Goal: Task Accomplishment & Management: Manage account settings

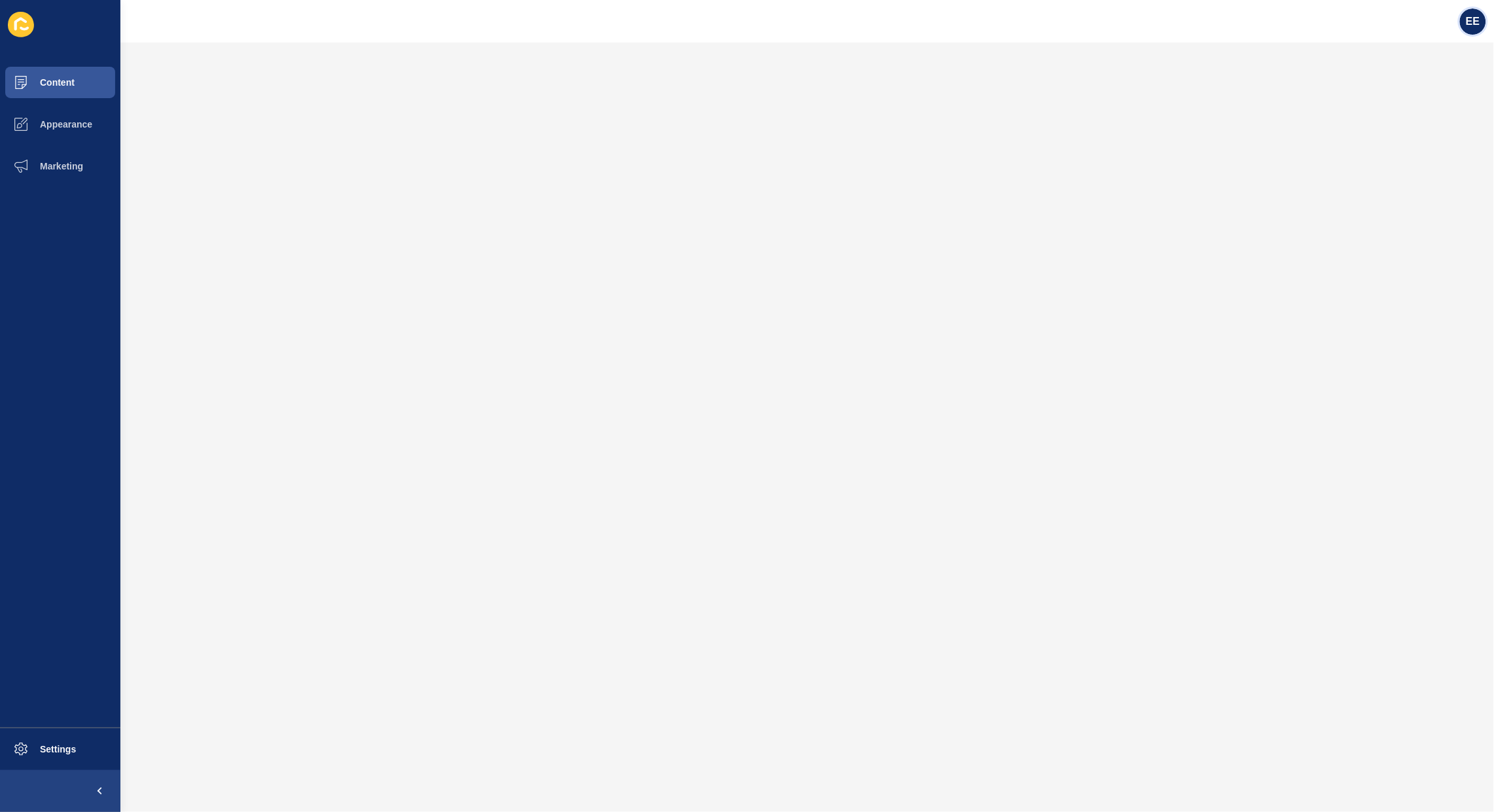
click at [1470, 23] on span "EE" at bounding box center [1473, 21] width 14 height 13
click at [1441, 105] on link "Logout" at bounding box center [1441, 109] width 96 height 29
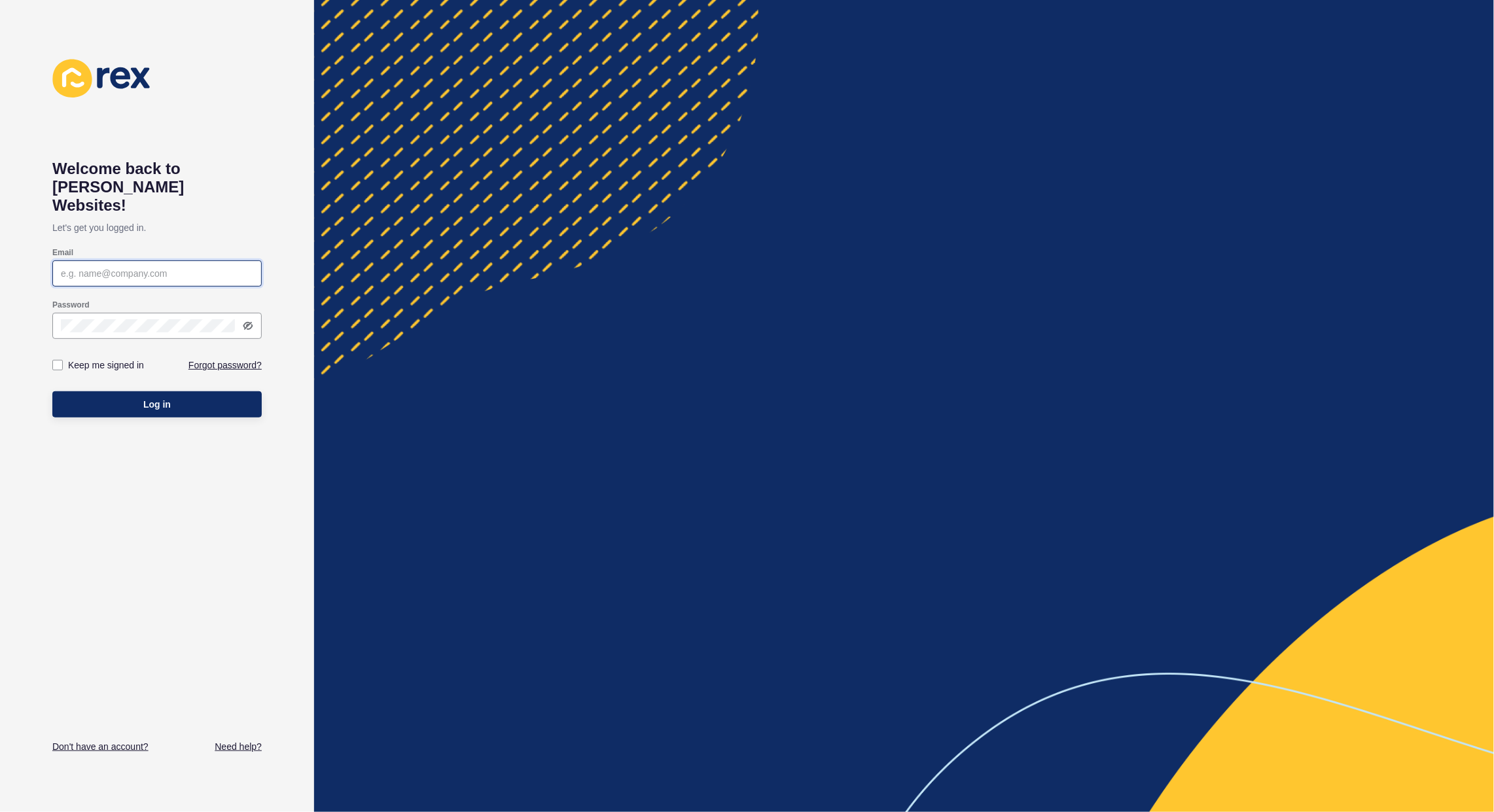
type input "elsie.estrera@rexsoftware.com.au"
click at [169, 398] on span "Log in" at bounding box center [157, 404] width 27 height 13
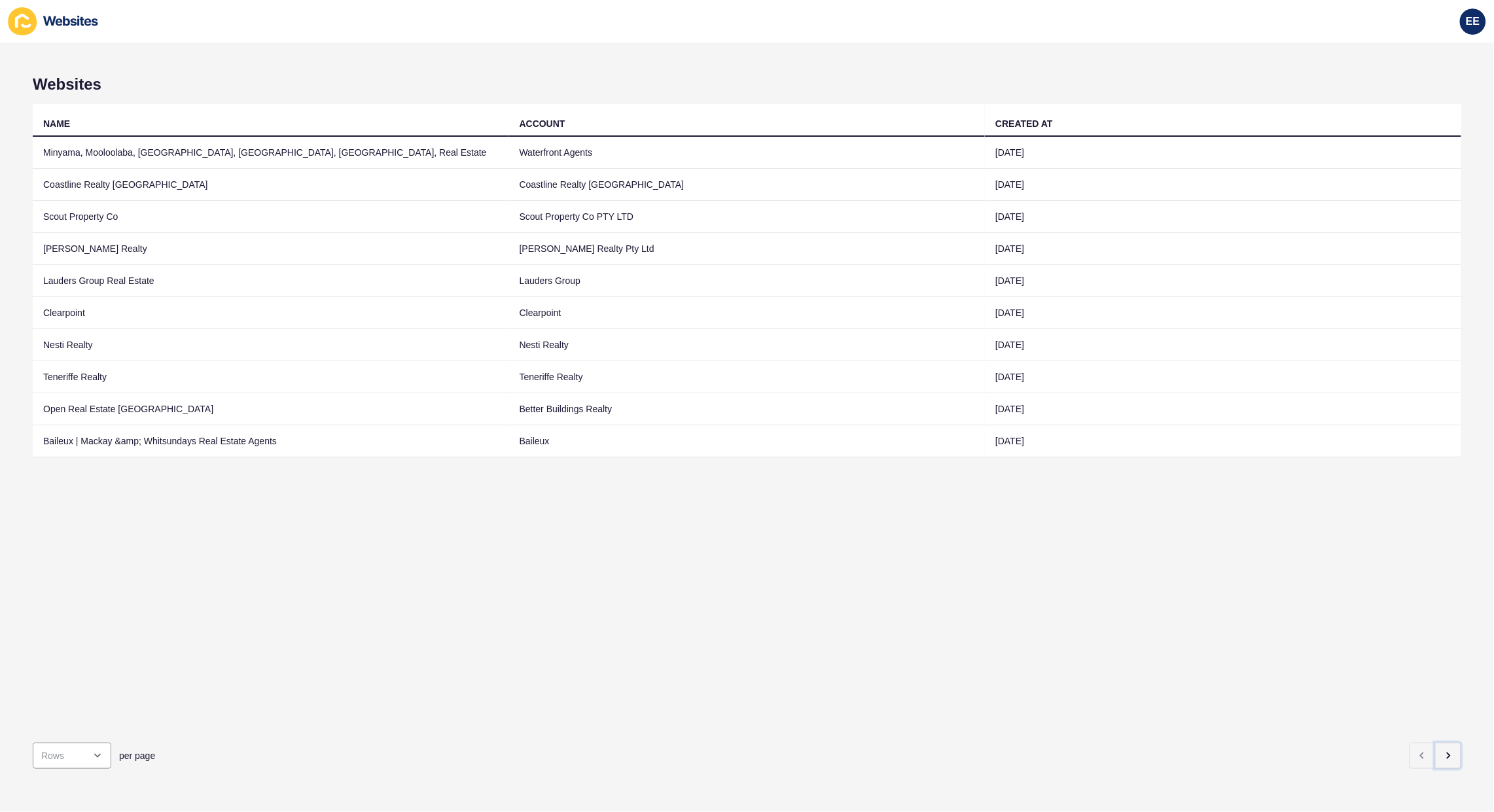
click at [1443, 750] on icon "button" at bounding box center [1448, 755] width 11 height 11
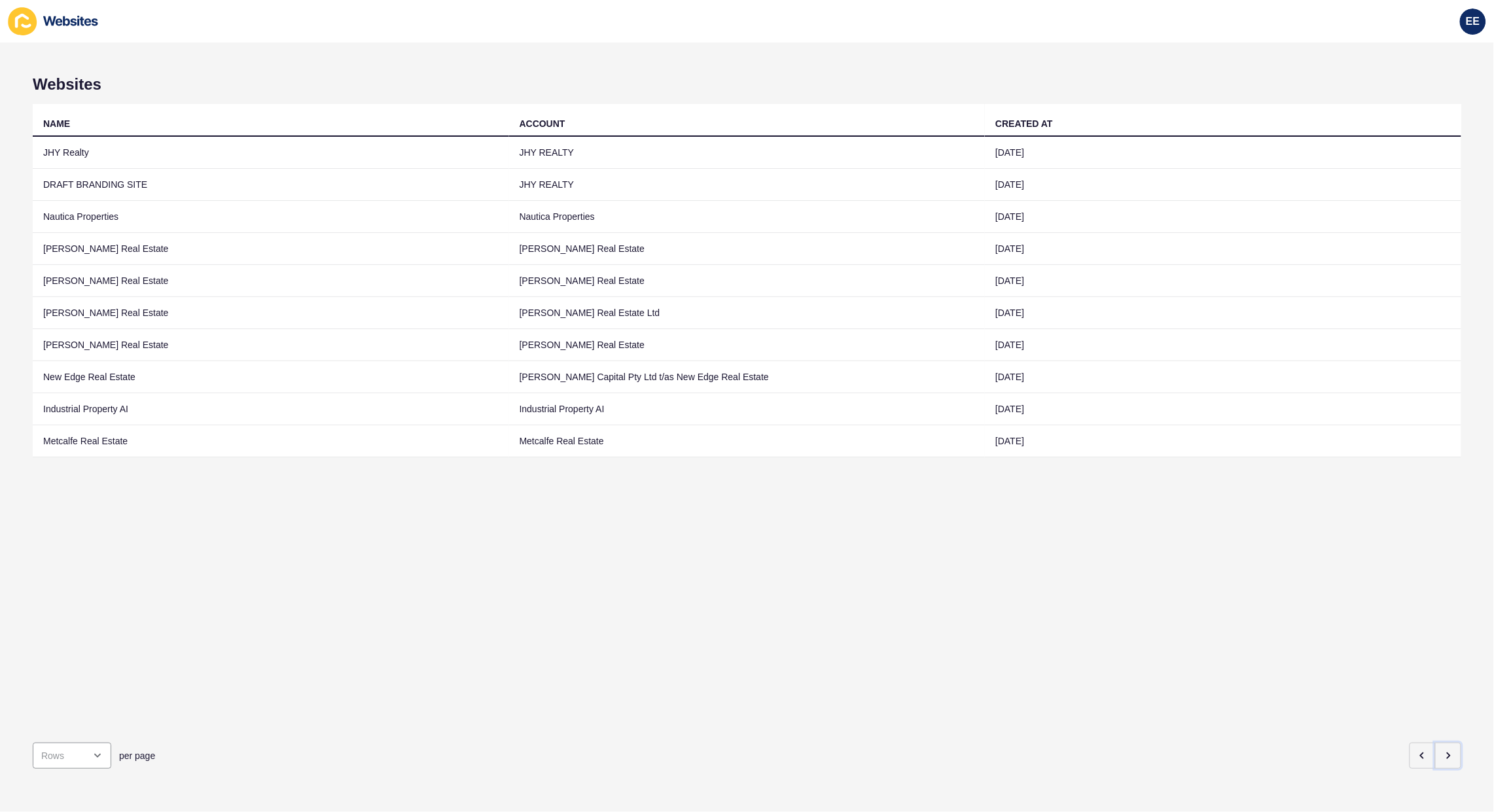
click at [1443, 750] on icon "button" at bounding box center [1448, 755] width 11 height 11
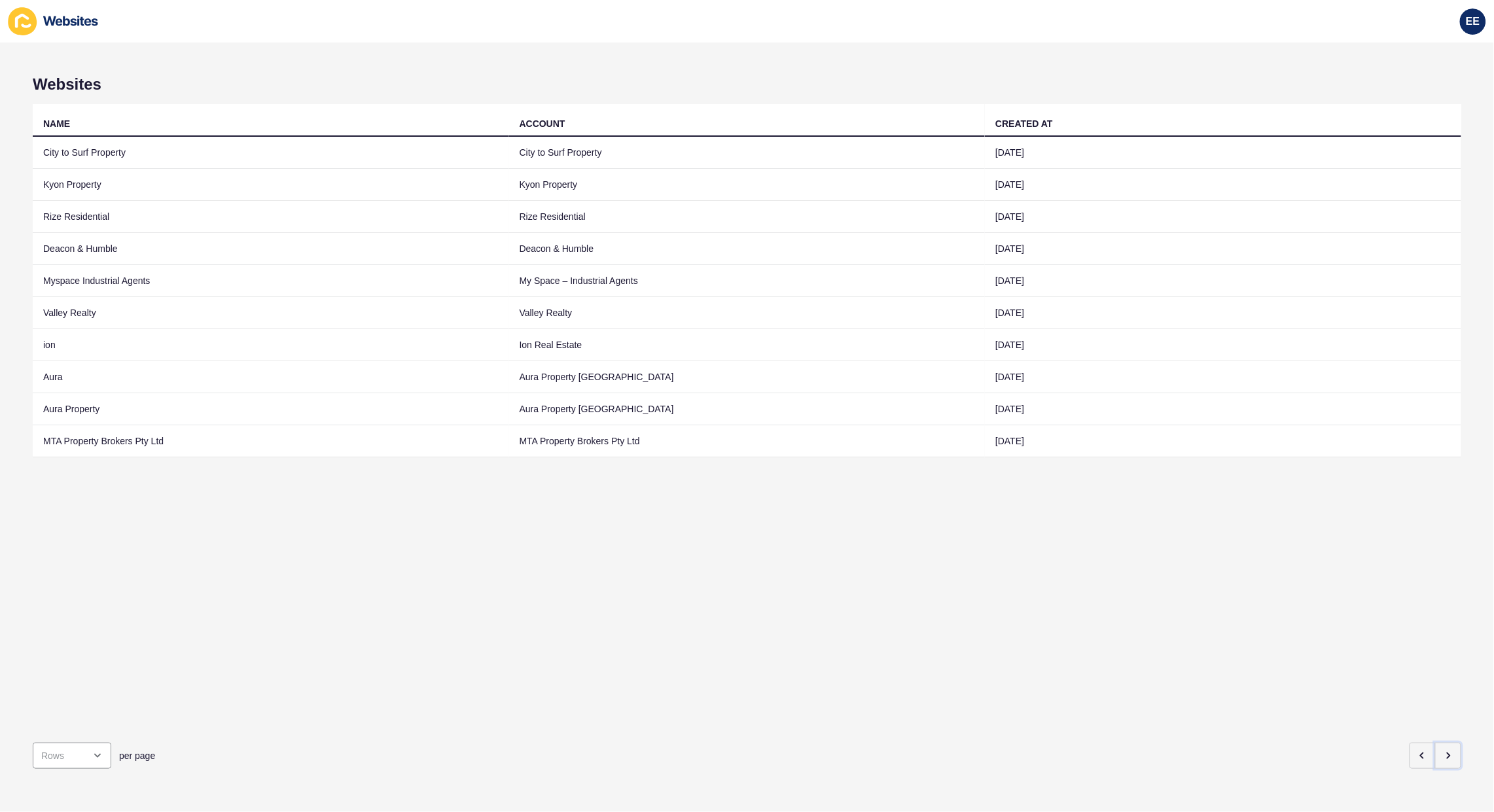
click at [1443, 750] on icon "button" at bounding box center [1448, 755] width 11 height 11
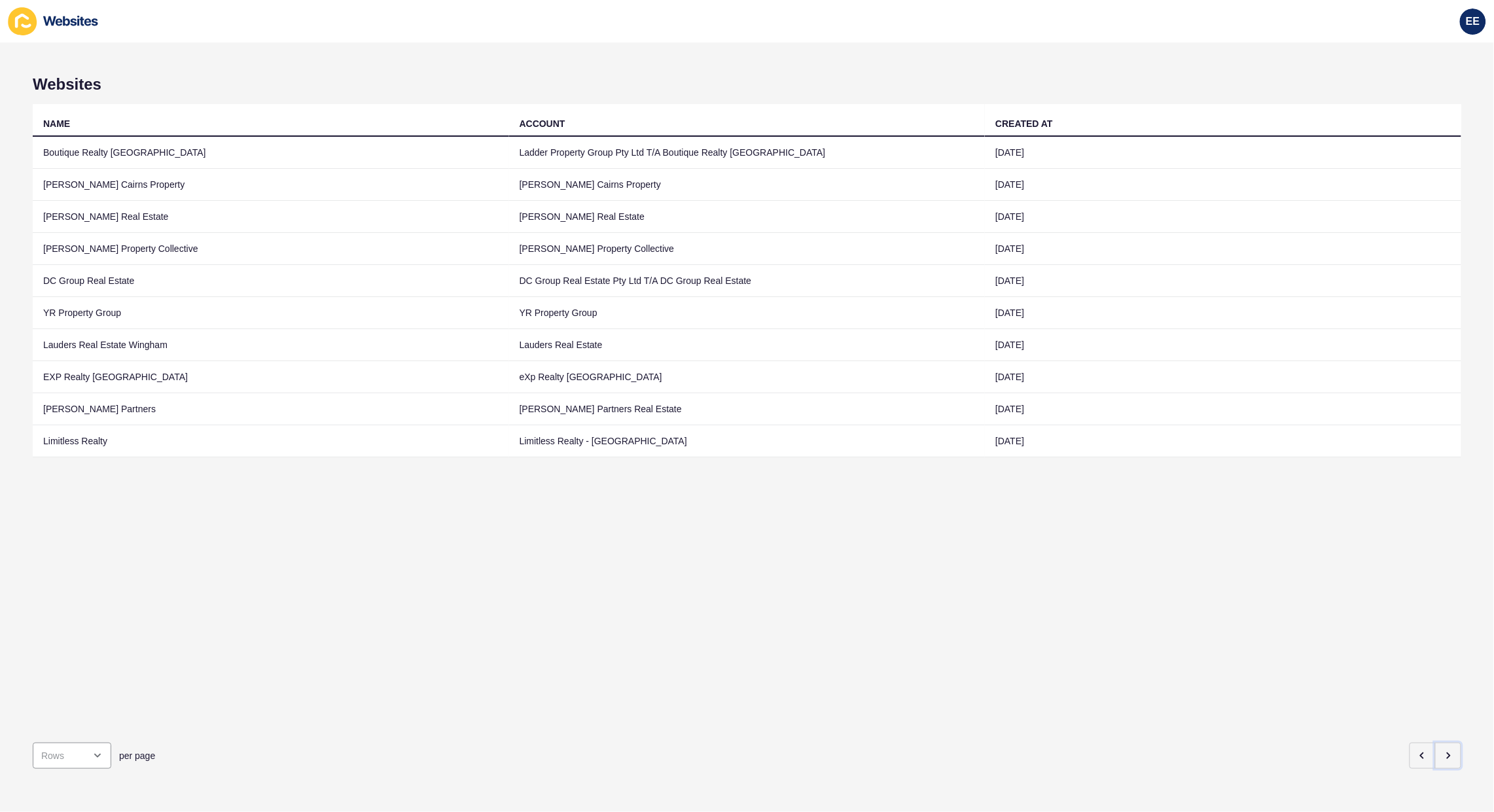
click at [1443, 750] on icon "button" at bounding box center [1448, 755] width 11 height 11
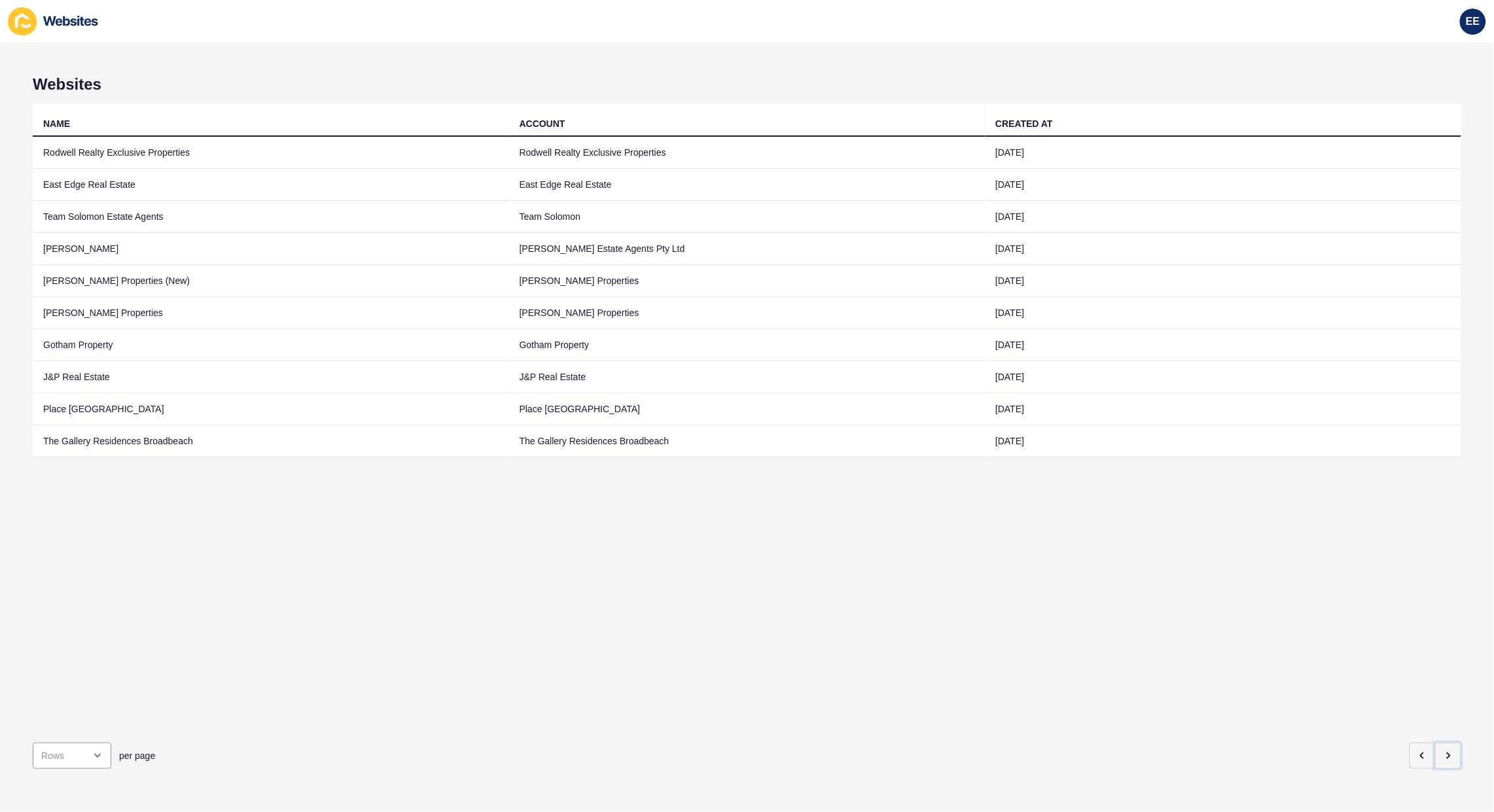
click at [1443, 750] on icon "button" at bounding box center [1448, 755] width 11 height 11
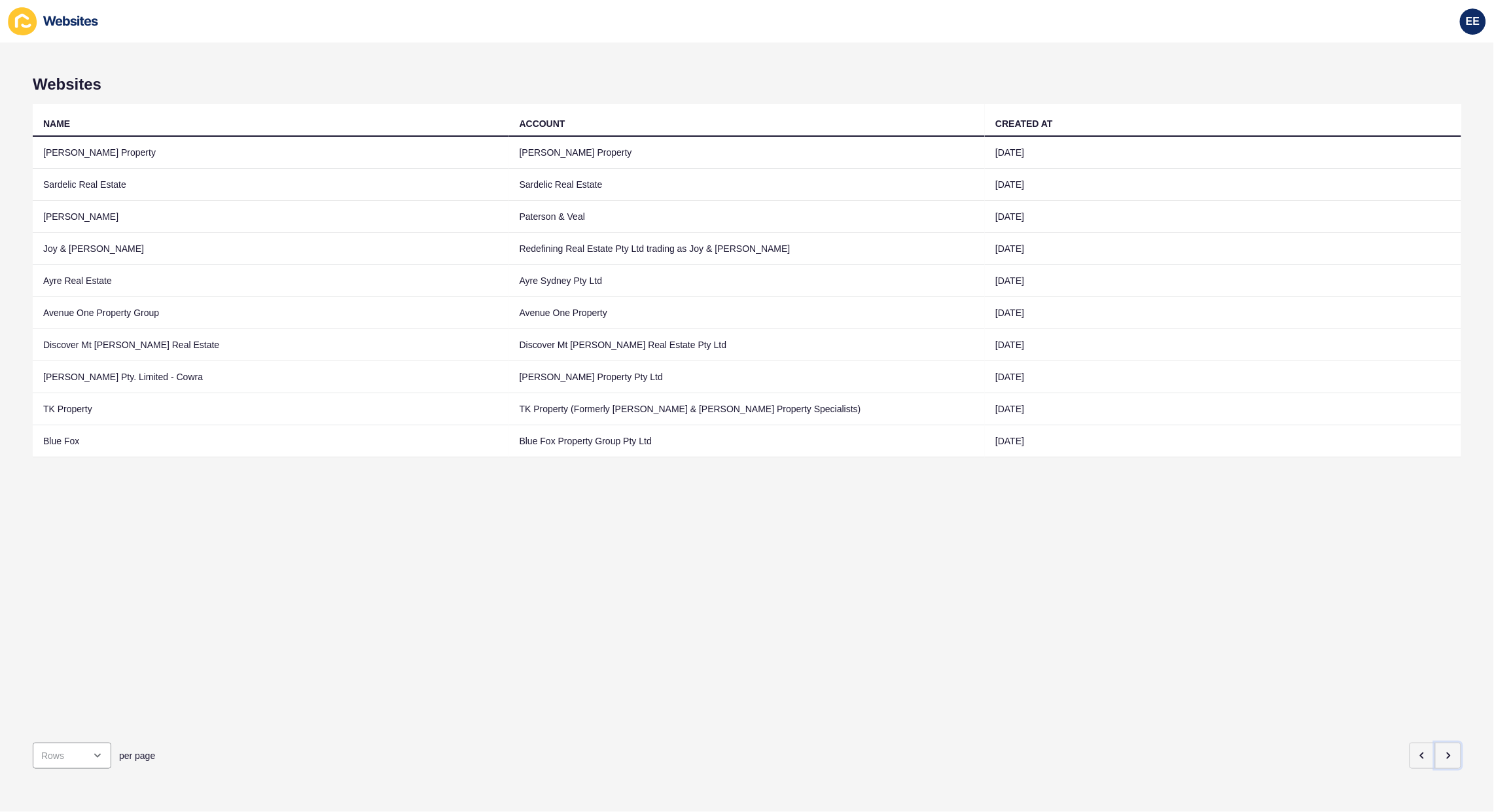
click at [1443, 750] on icon "button" at bounding box center [1448, 755] width 11 height 11
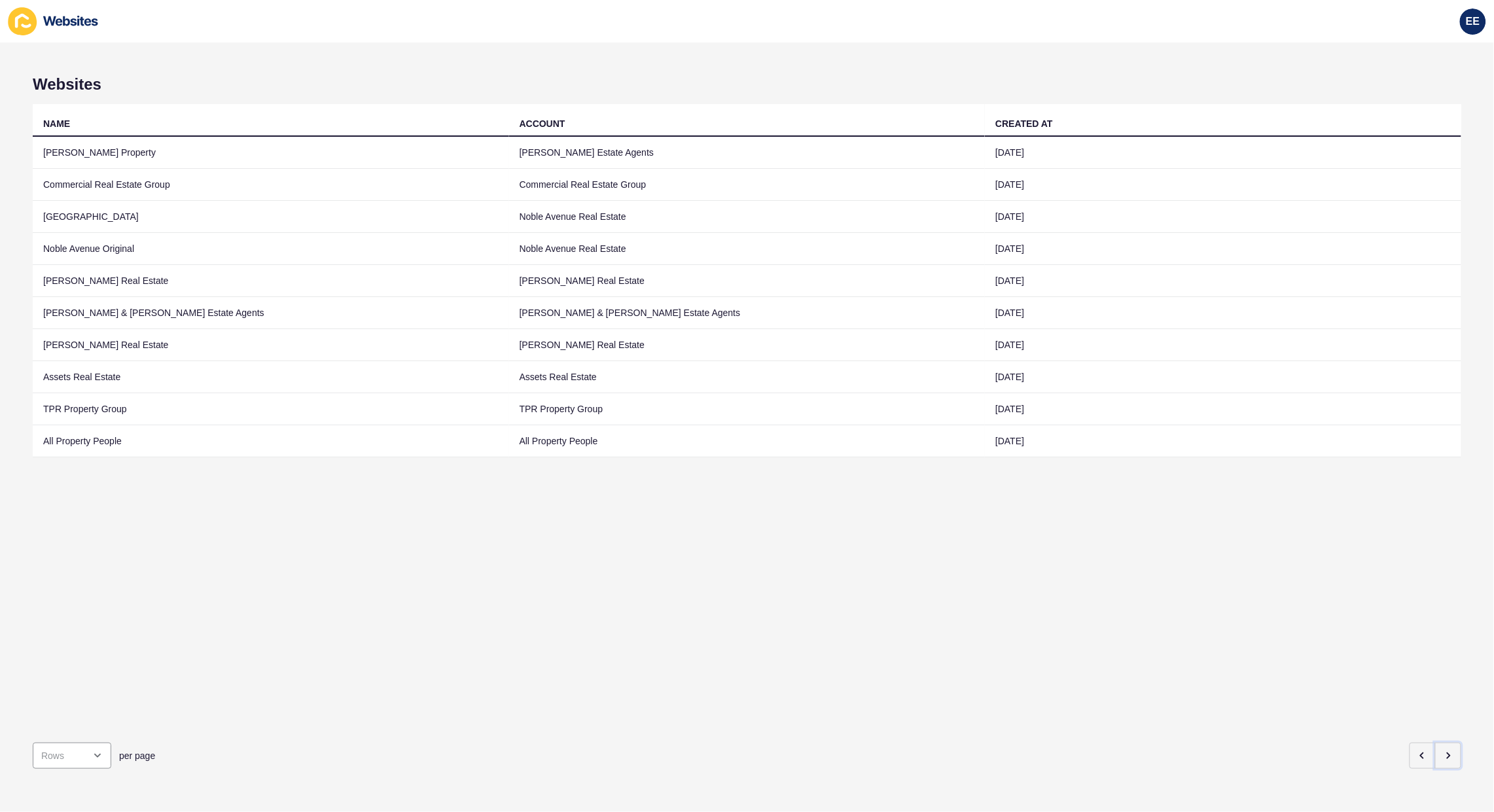
click at [1443, 750] on icon "button" at bounding box center [1448, 755] width 11 height 11
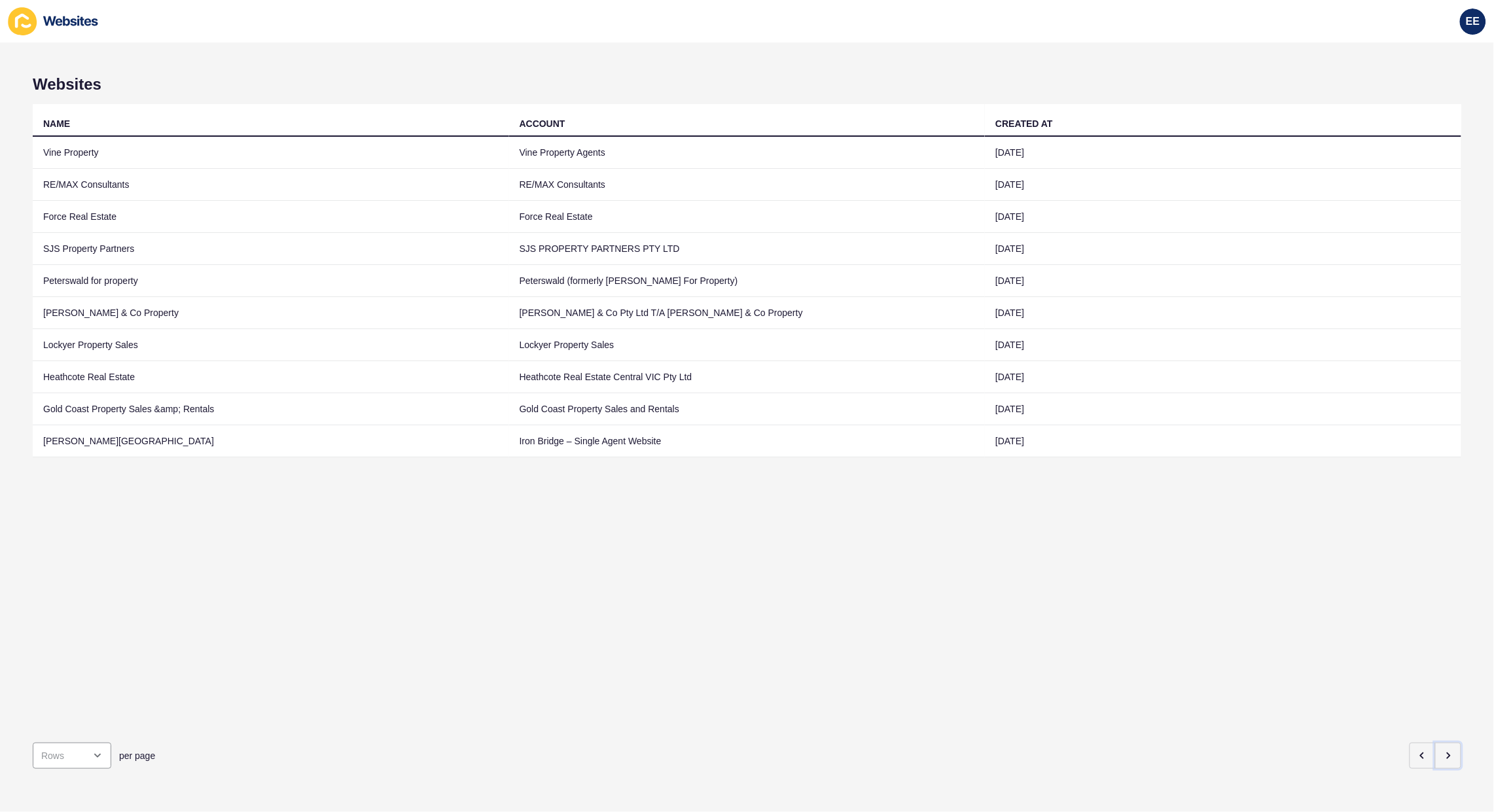
click at [1443, 750] on icon "button" at bounding box center [1448, 755] width 11 height 11
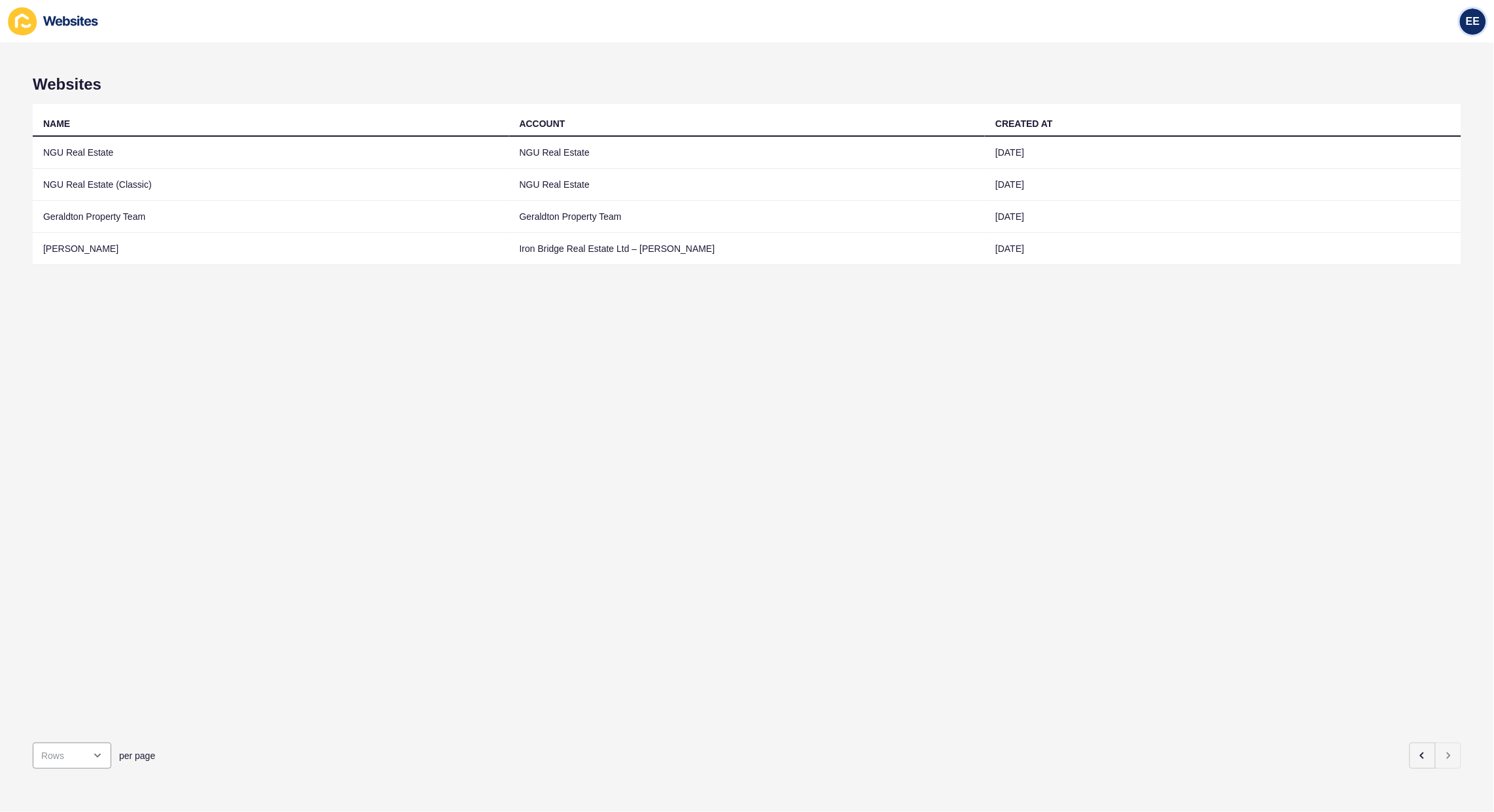
click at [1467, 21] on span "EE" at bounding box center [1473, 21] width 14 height 13
click at [1406, 104] on link "Logout" at bounding box center [1441, 109] width 96 height 29
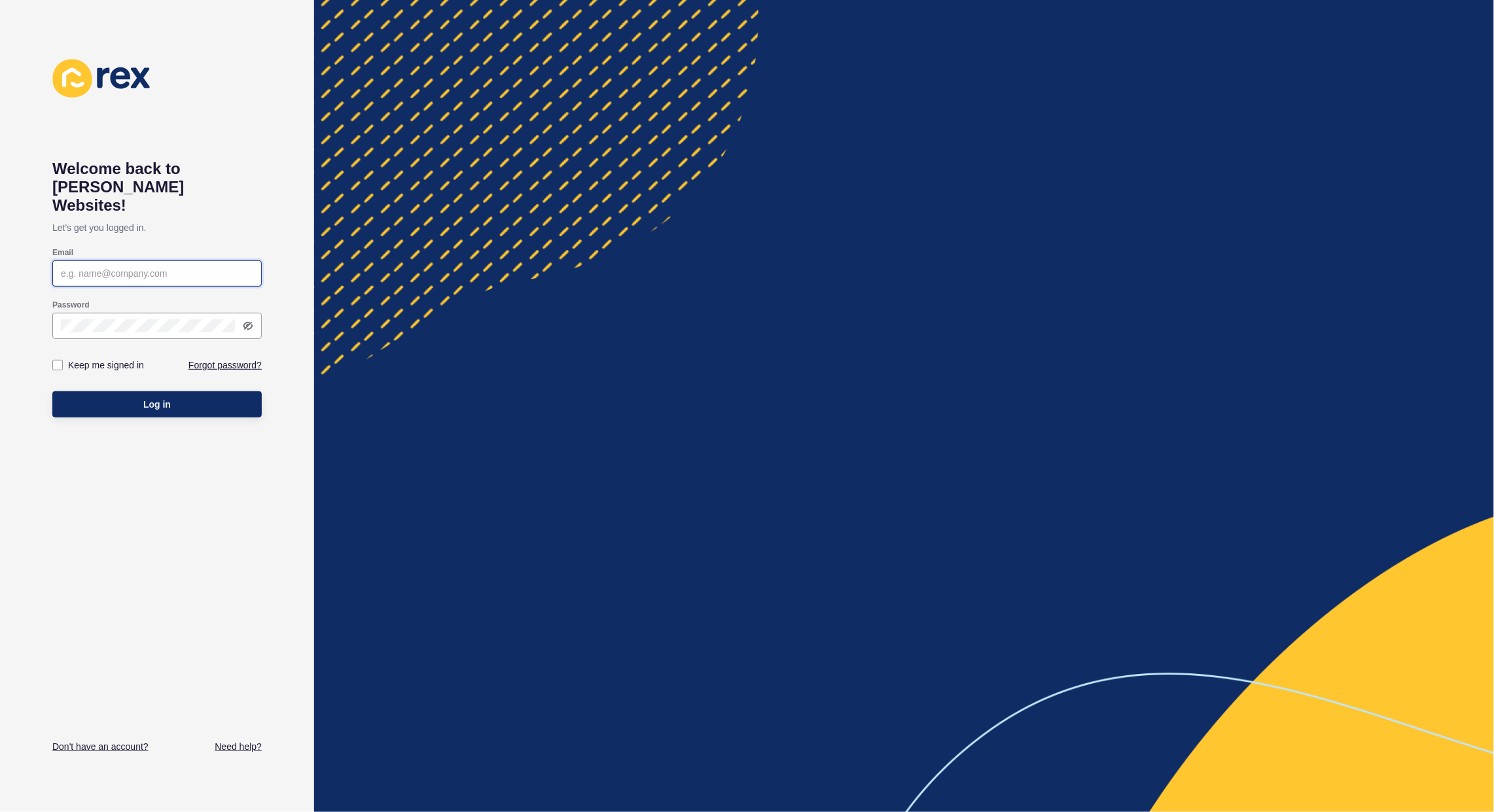
type input "elsie.estrera@rexsoftware.com.au"
click at [151, 398] on span "Log in" at bounding box center [157, 404] width 27 height 13
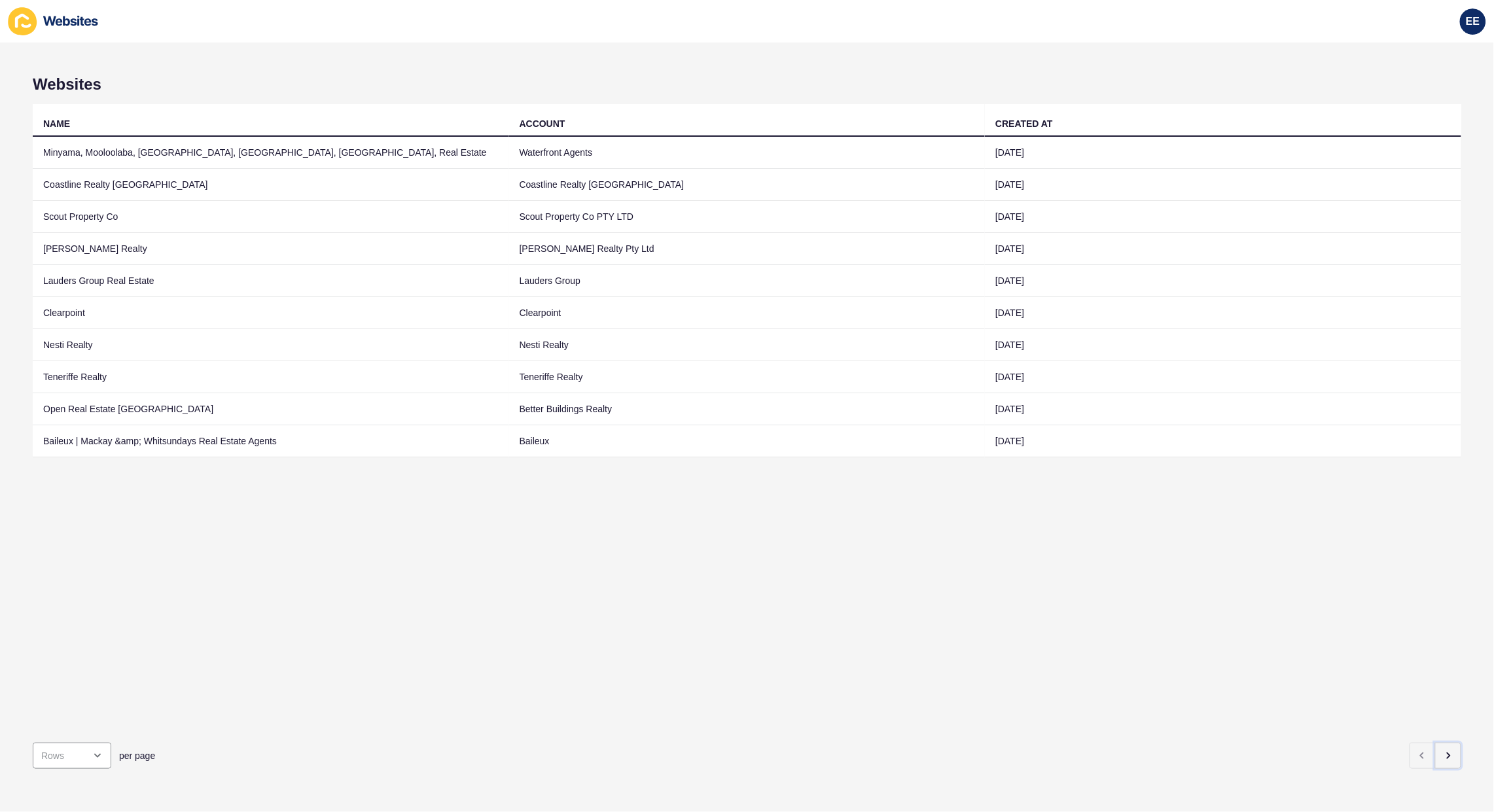
click at [1435, 742] on button "button" at bounding box center [1448, 755] width 27 height 27
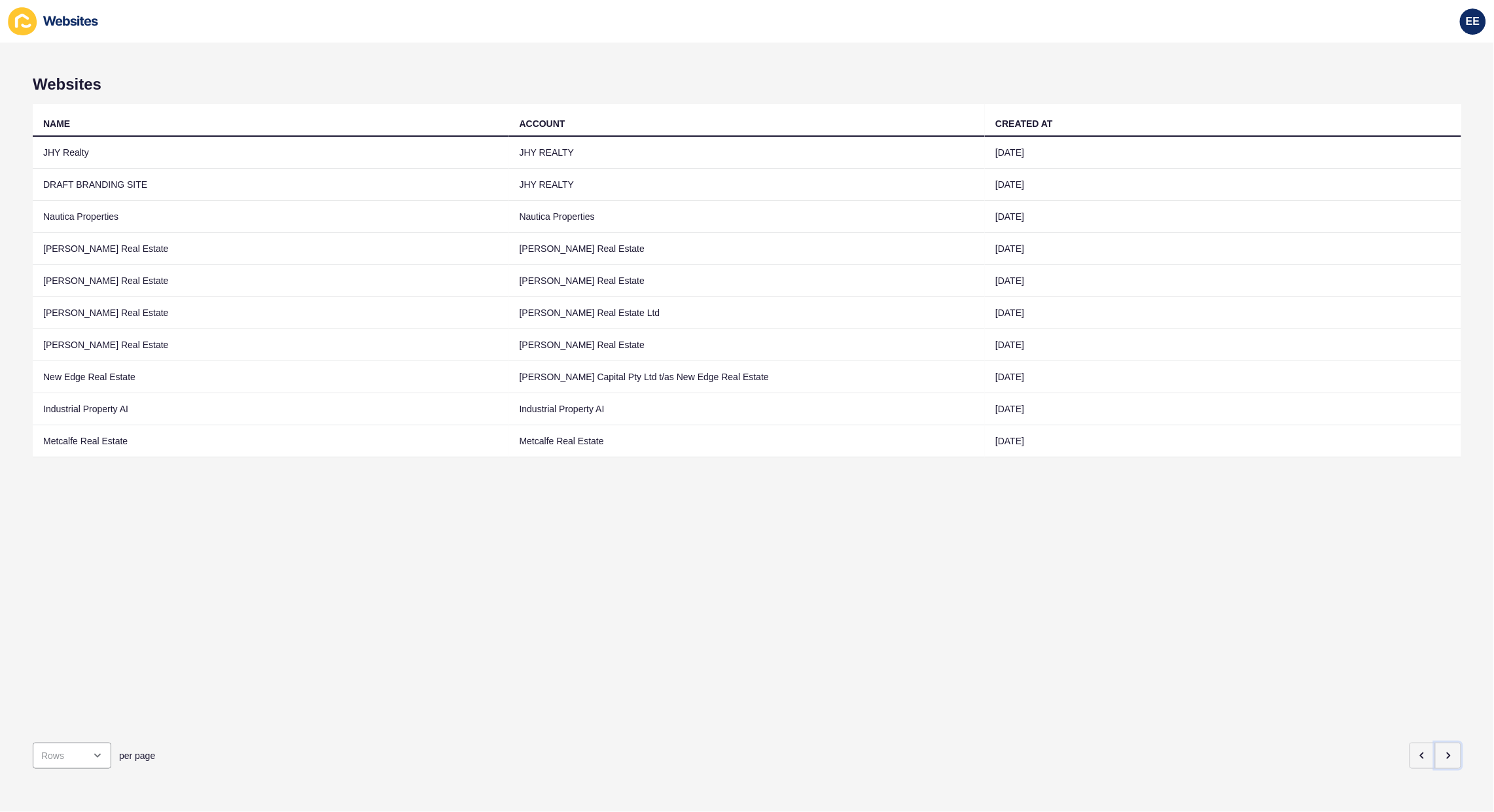
click at [1443, 750] on icon "button" at bounding box center [1448, 755] width 11 height 11
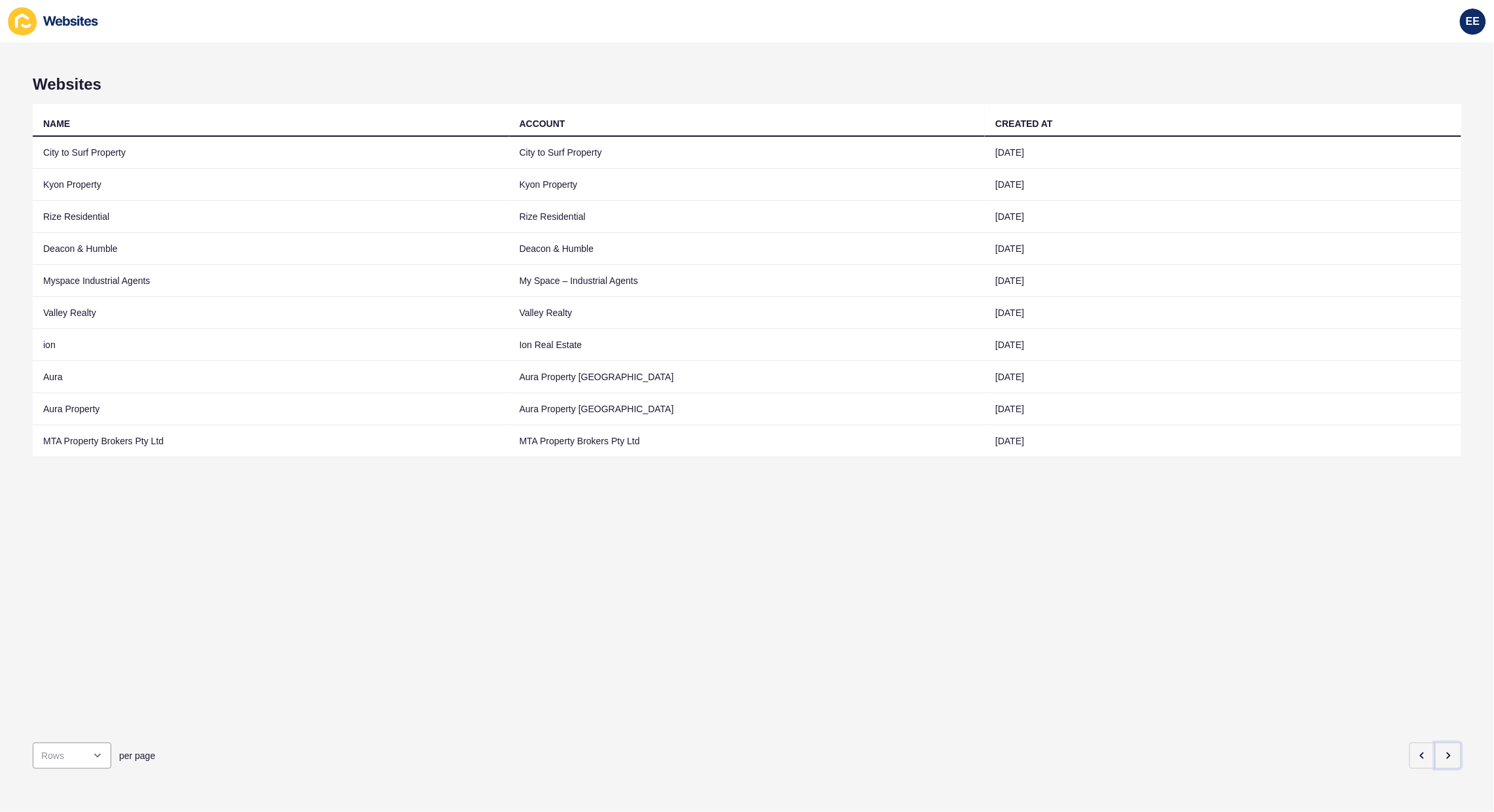
click at [1443, 750] on icon "button" at bounding box center [1448, 755] width 11 height 11
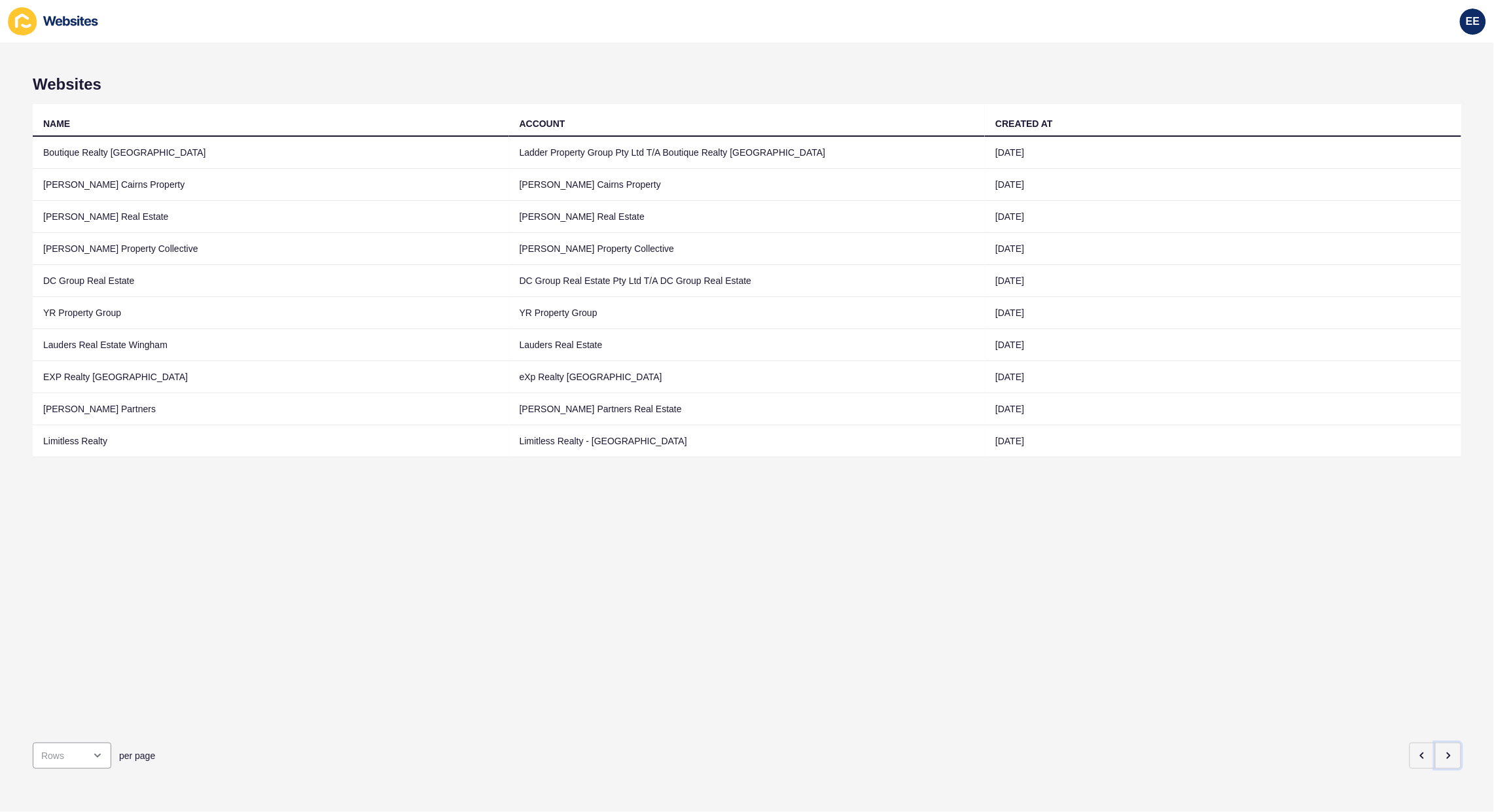
click at [1443, 750] on icon "button" at bounding box center [1448, 755] width 11 height 11
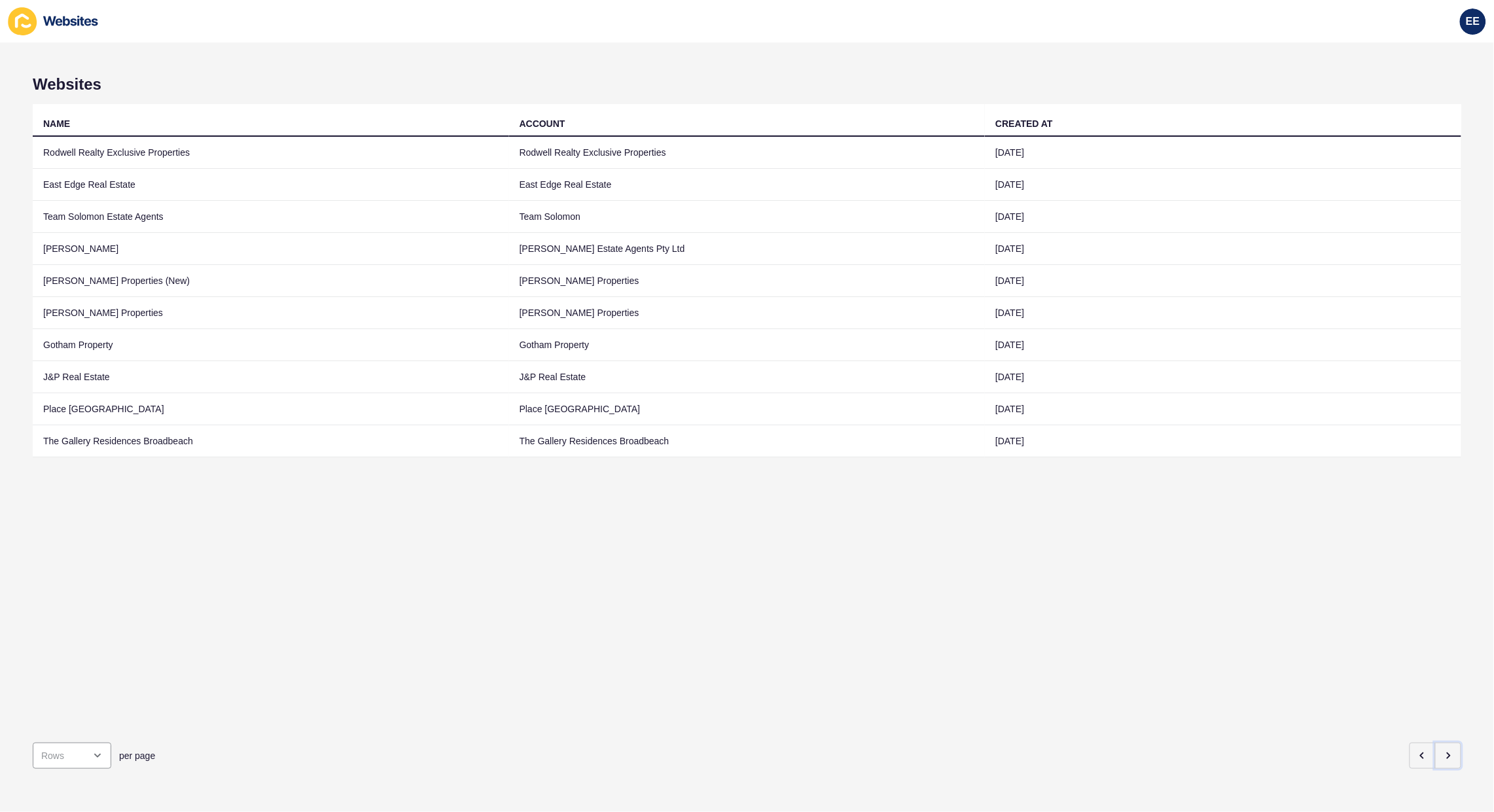
click at [1443, 750] on icon "button" at bounding box center [1448, 755] width 11 height 11
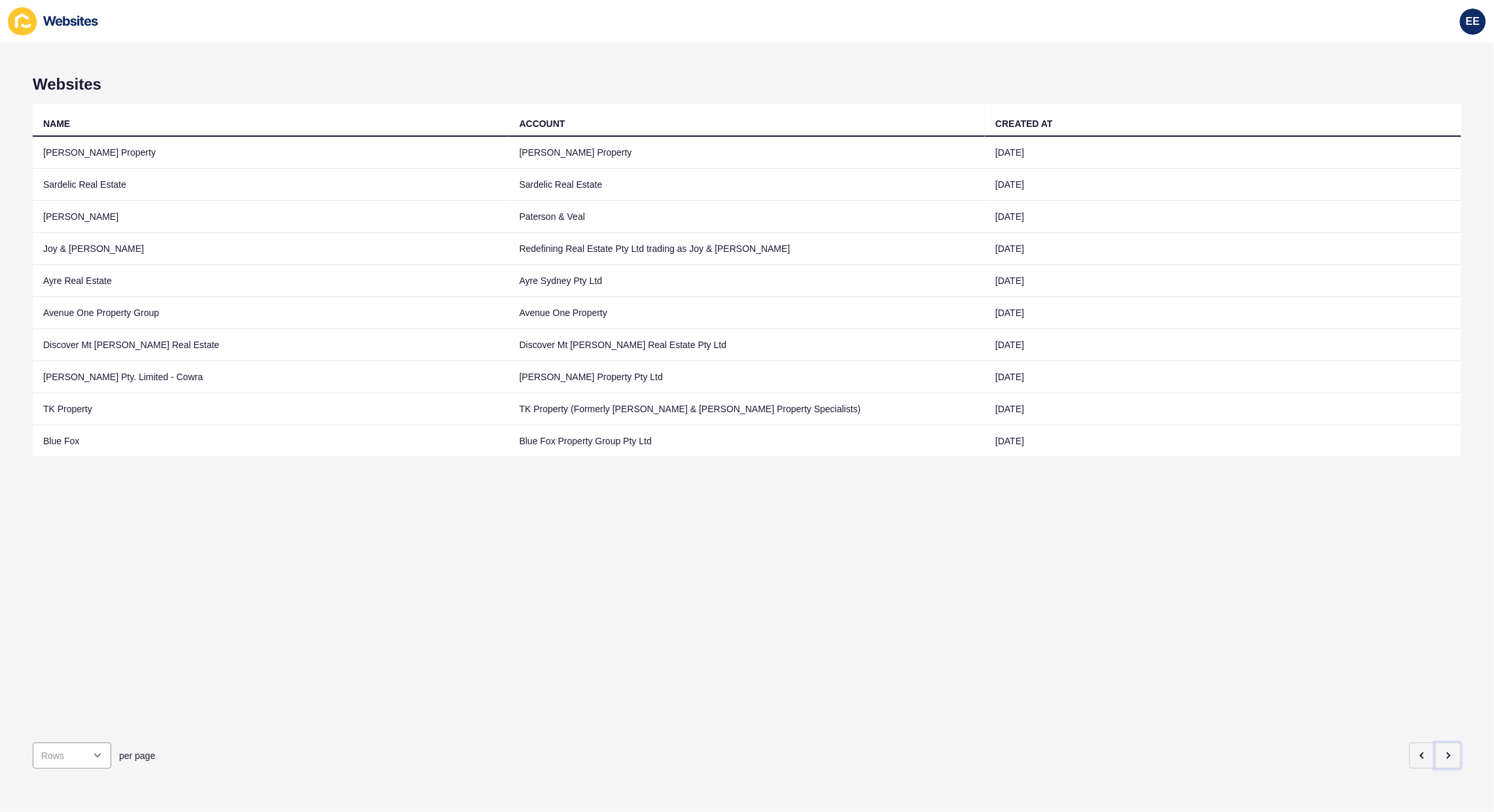
click at [1443, 750] on icon "button" at bounding box center [1448, 755] width 11 height 11
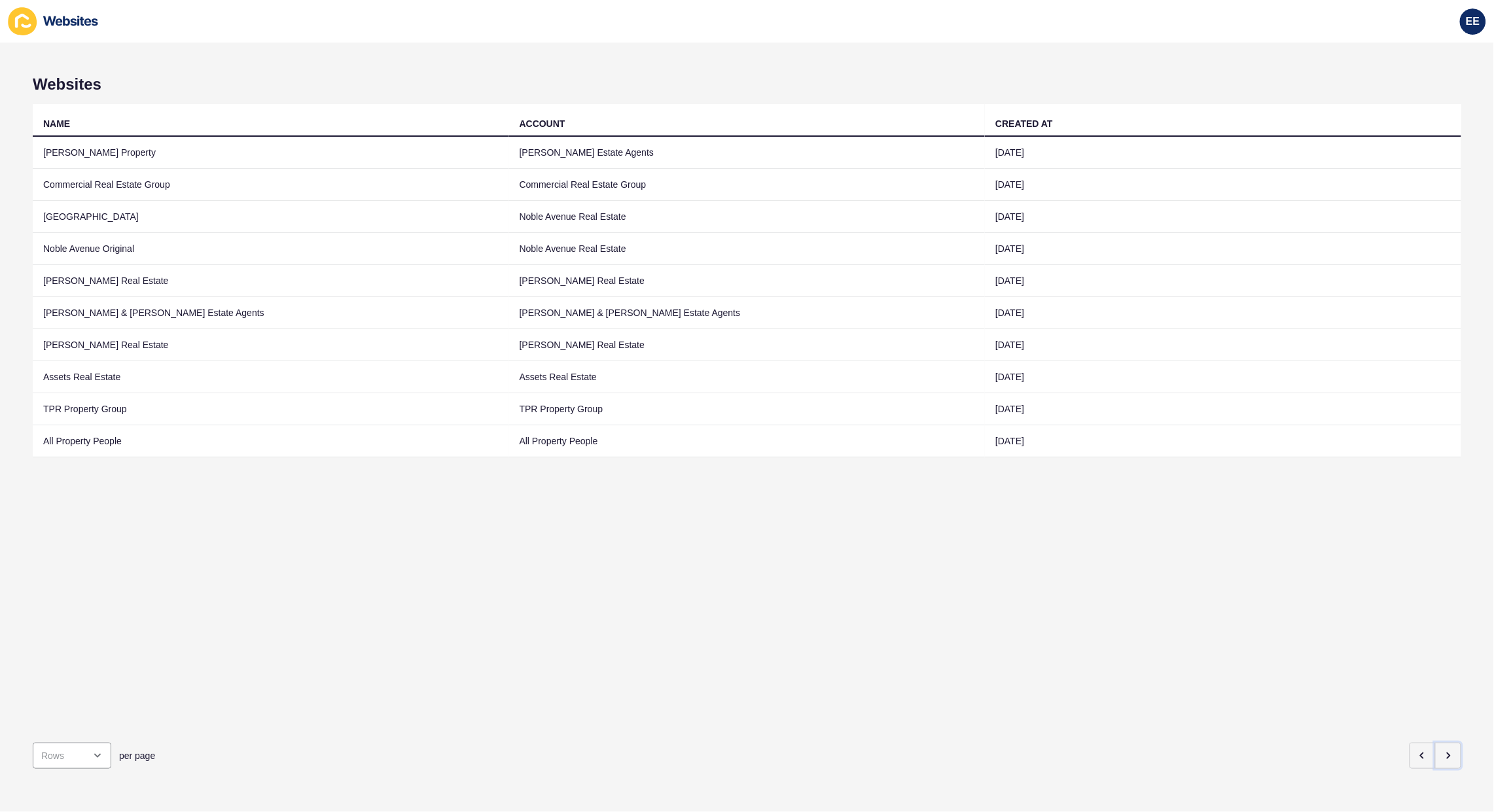
click at [1443, 750] on icon "button" at bounding box center [1448, 755] width 11 height 11
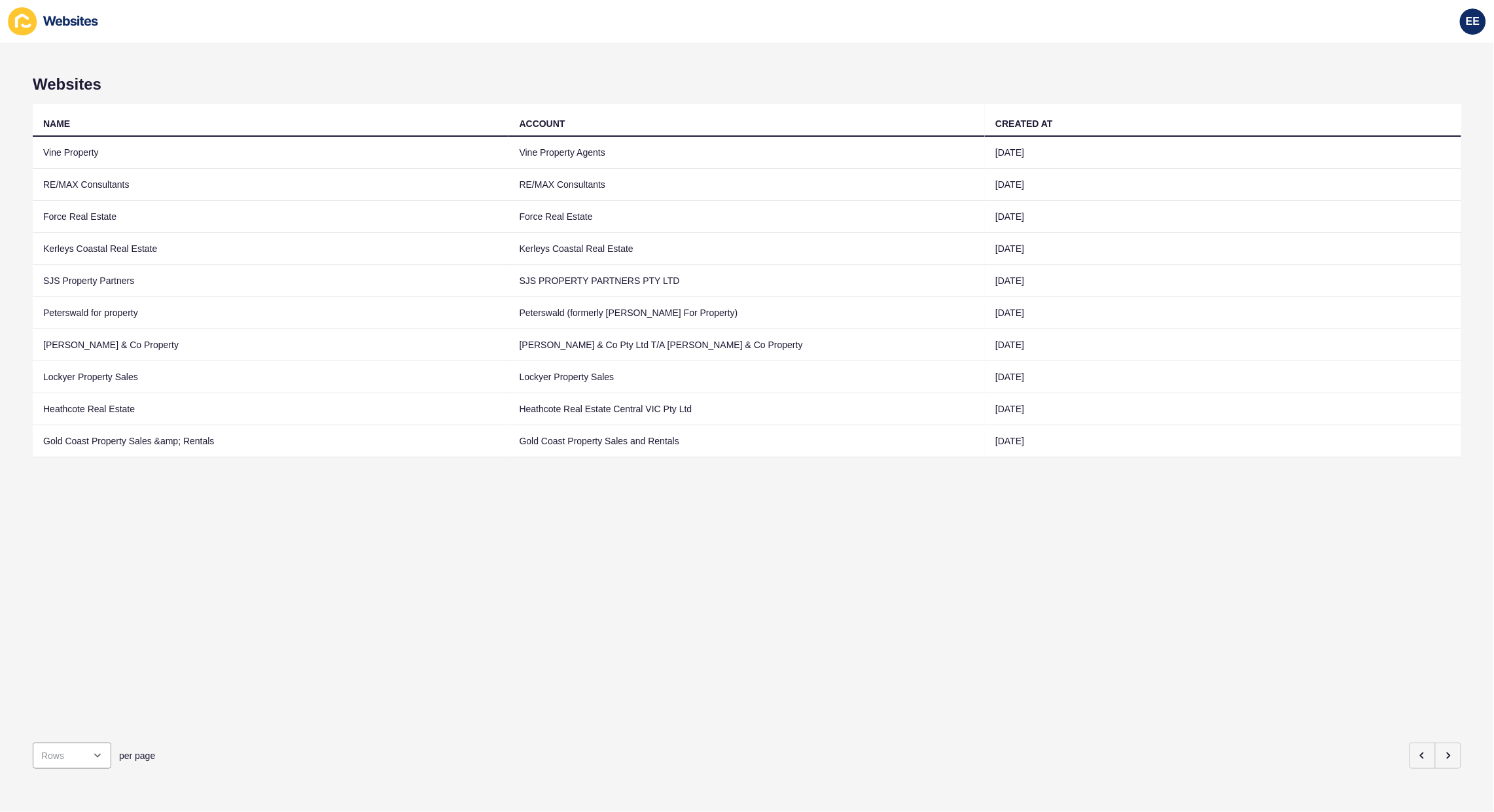
click at [117, 243] on td "Kerleys Coastal Real Estate" at bounding box center [271, 249] width 476 height 32
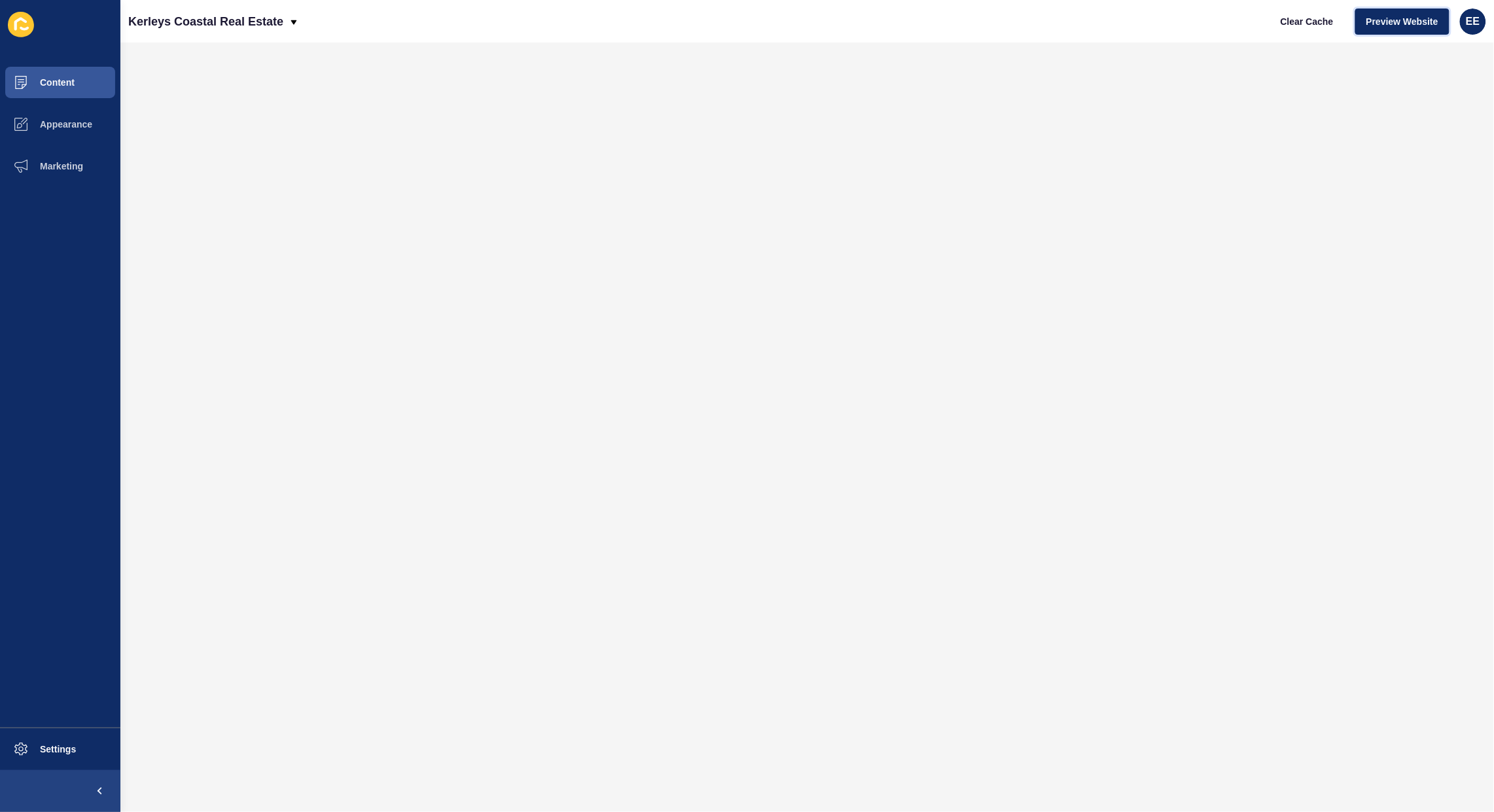
click at [1378, 27] on span "Preview Website" at bounding box center [1401, 21] width 72 height 13
click at [50, 113] on button "Appearance" at bounding box center [60, 124] width 120 height 42
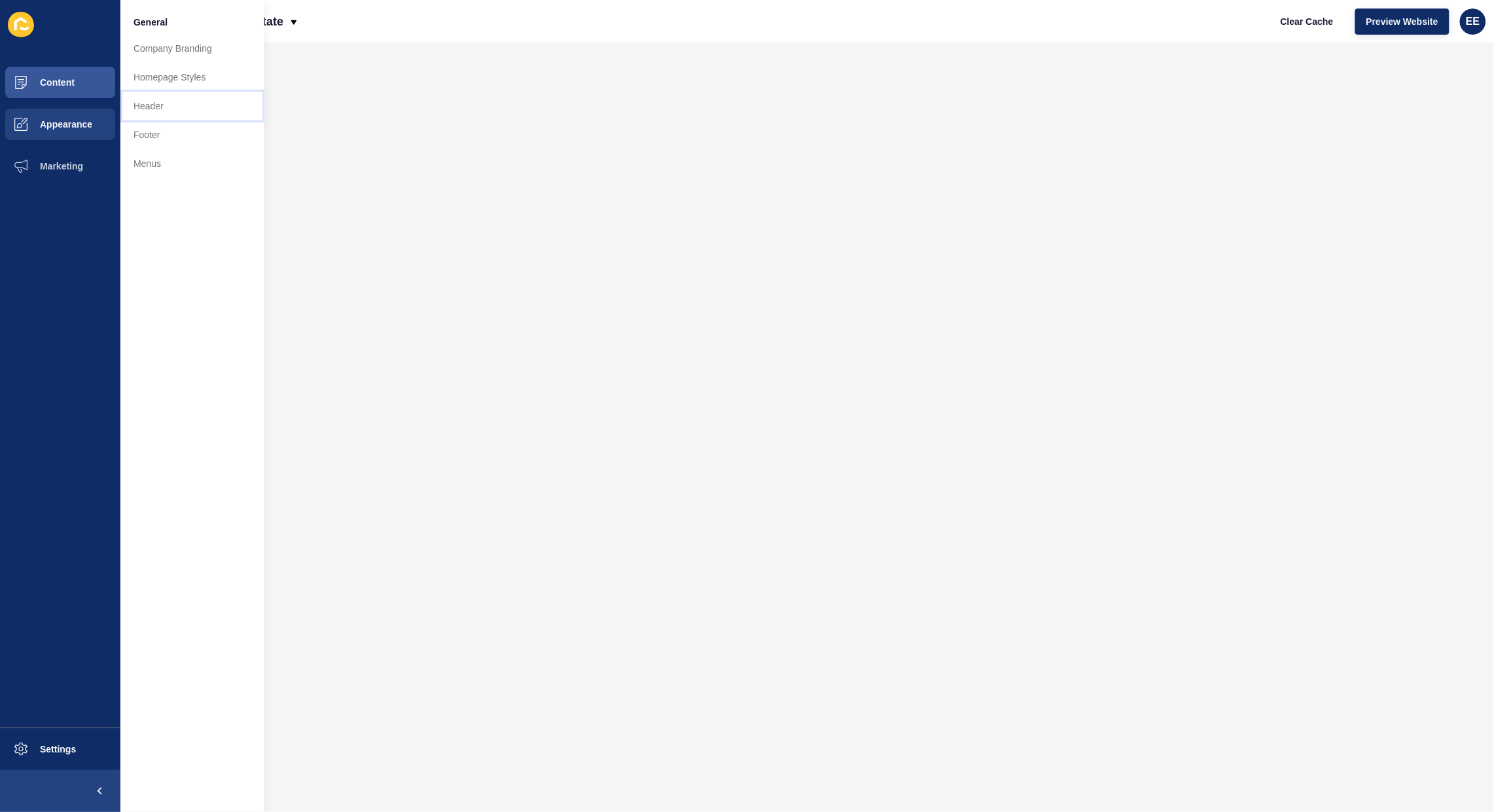
click at [159, 99] on link "Header" at bounding box center [192, 106] width 144 height 29
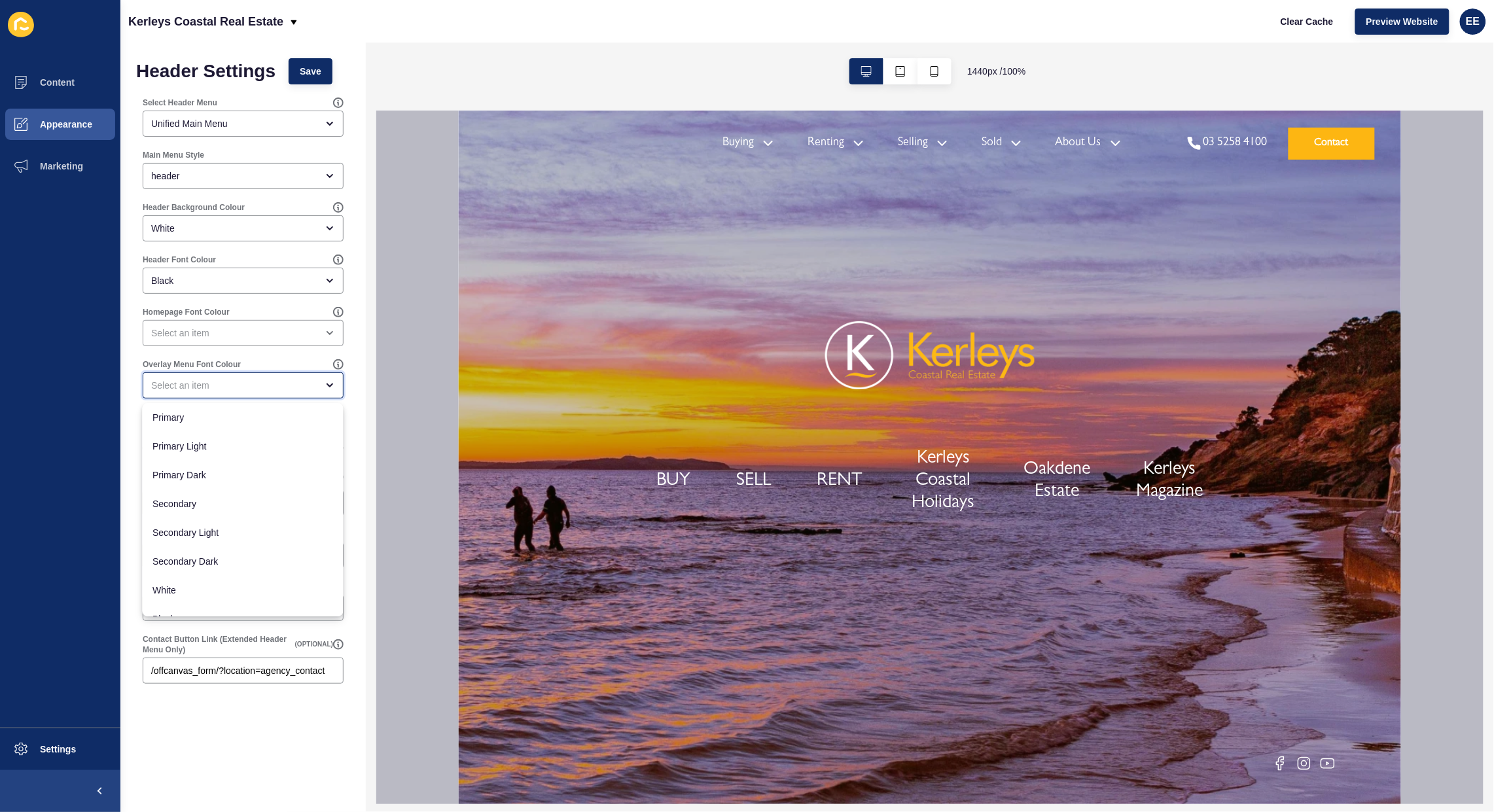
click at [191, 378] on div "close menu" at bounding box center [242, 386] width 201 height 27
click at [208, 359] on label "Overlay Menu Font Colour" at bounding box center [191, 364] width 98 height 11
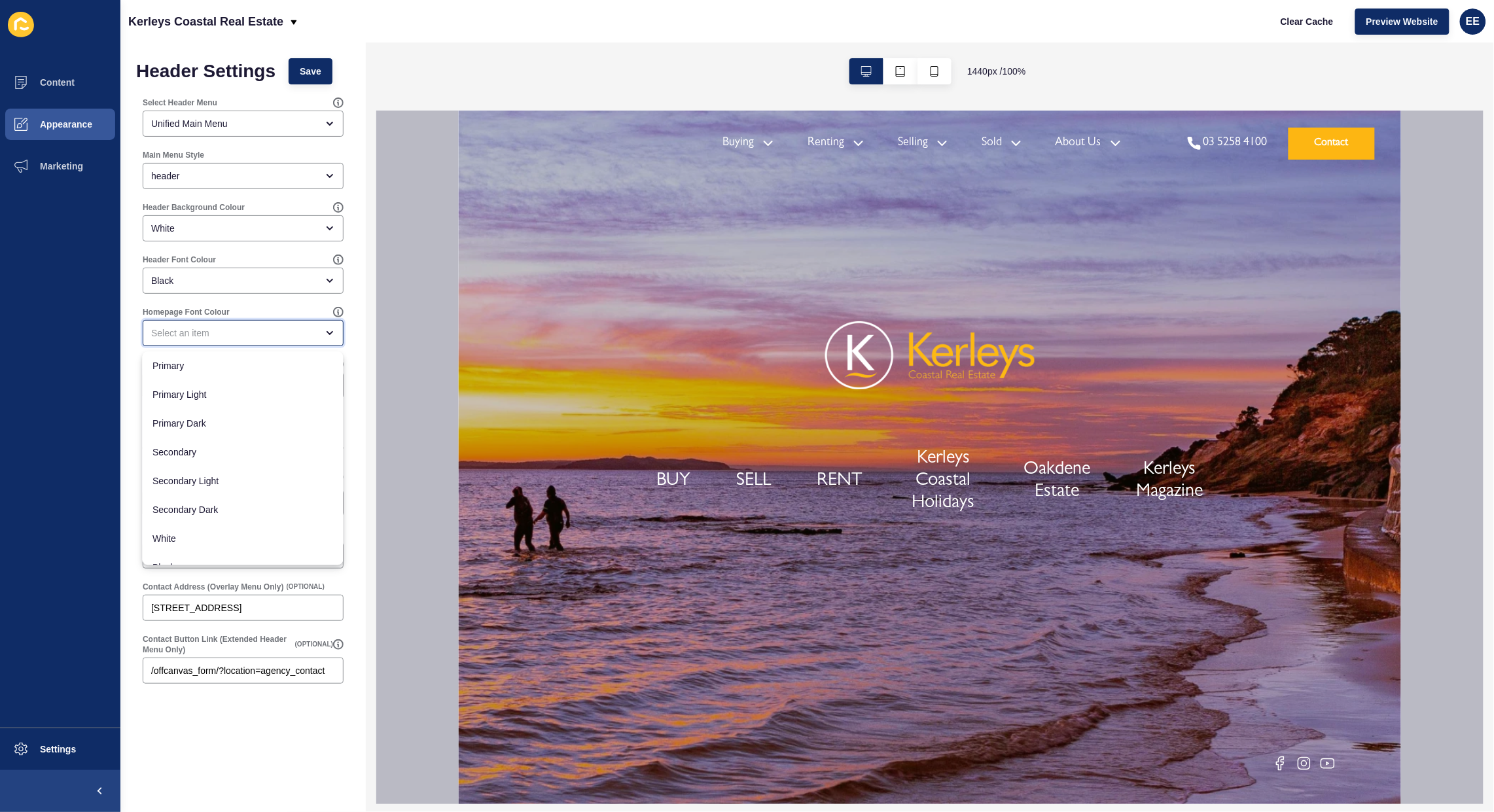
click at [215, 328] on div "close menu" at bounding box center [234, 333] width 165 height 13
click at [227, 302] on div "Homepage Font Colour" at bounding box center [243, 326] width 214 height 52
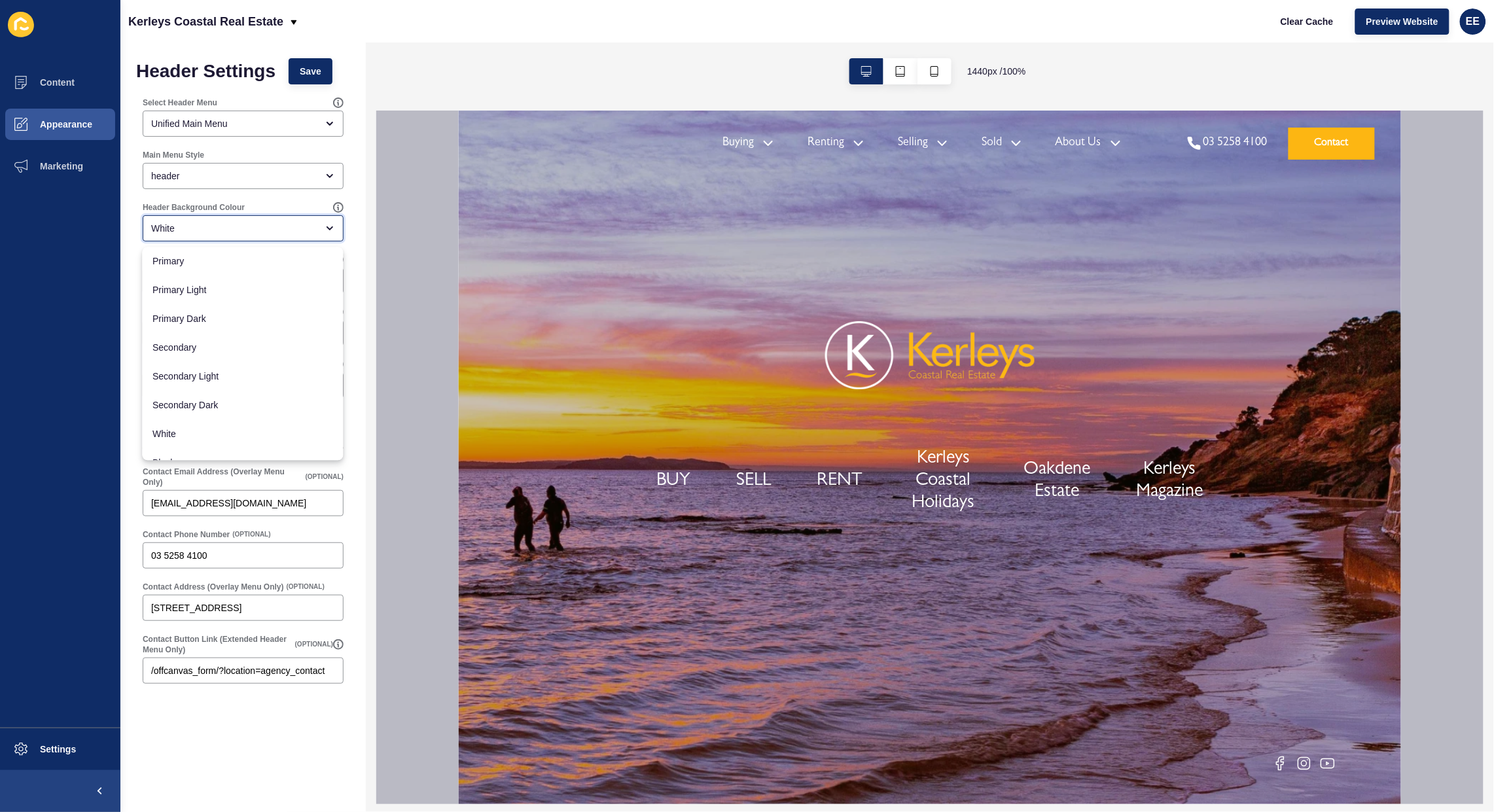
click at [240, 222] on div "White" at bounding box center [234, 228] width 165 height 13
click at [47, 119] on span "Appearance" at bounding box center [45, 125] width 95 height 11
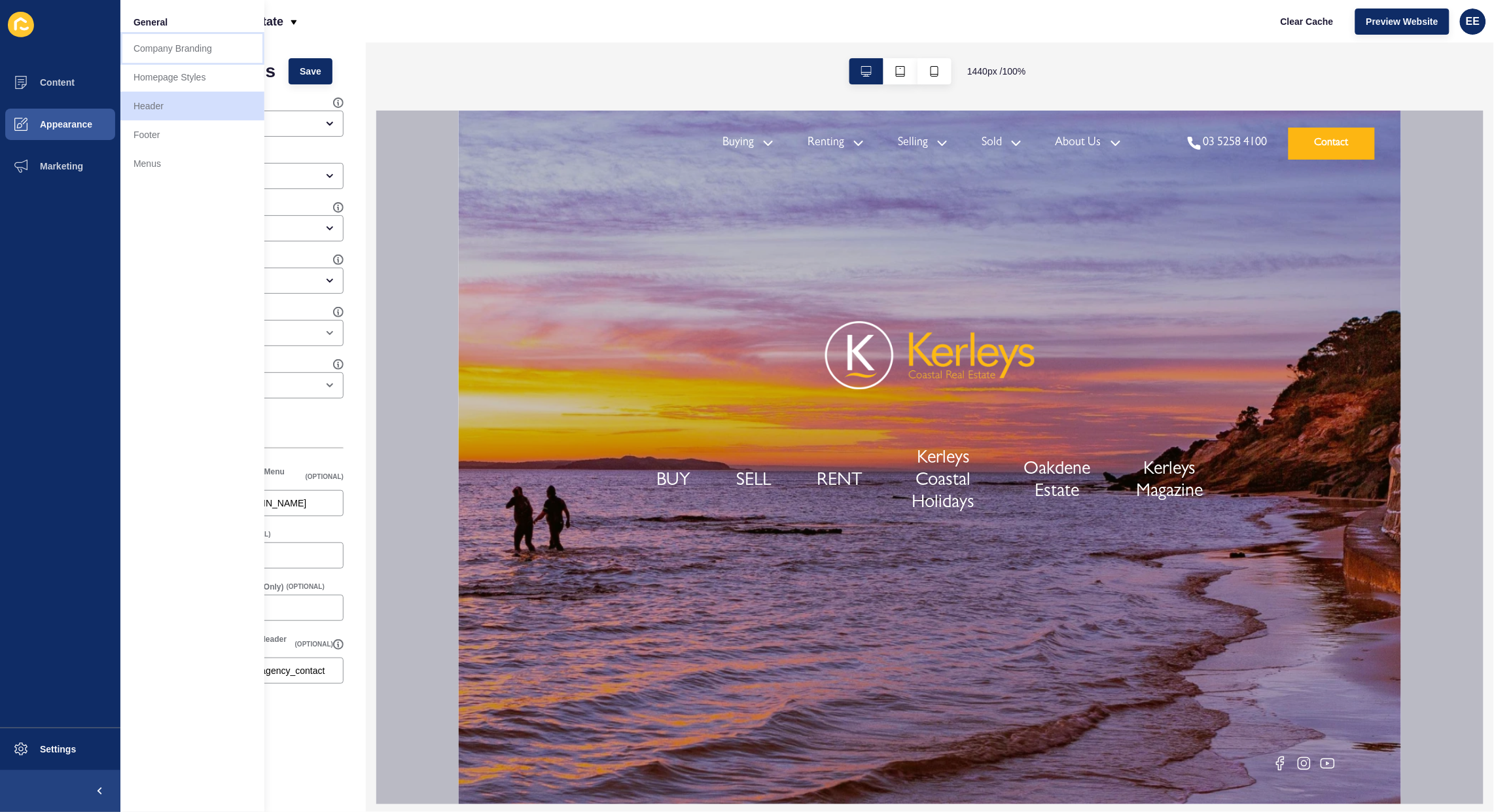
drag, startPoint x: 172, startPoint y: 47, endPoint x: 178, endPoint y: 51, distance: 7.2
click at [172, 46] on link "Company Branding" at bounding box center [192, 48] width 144 height 29
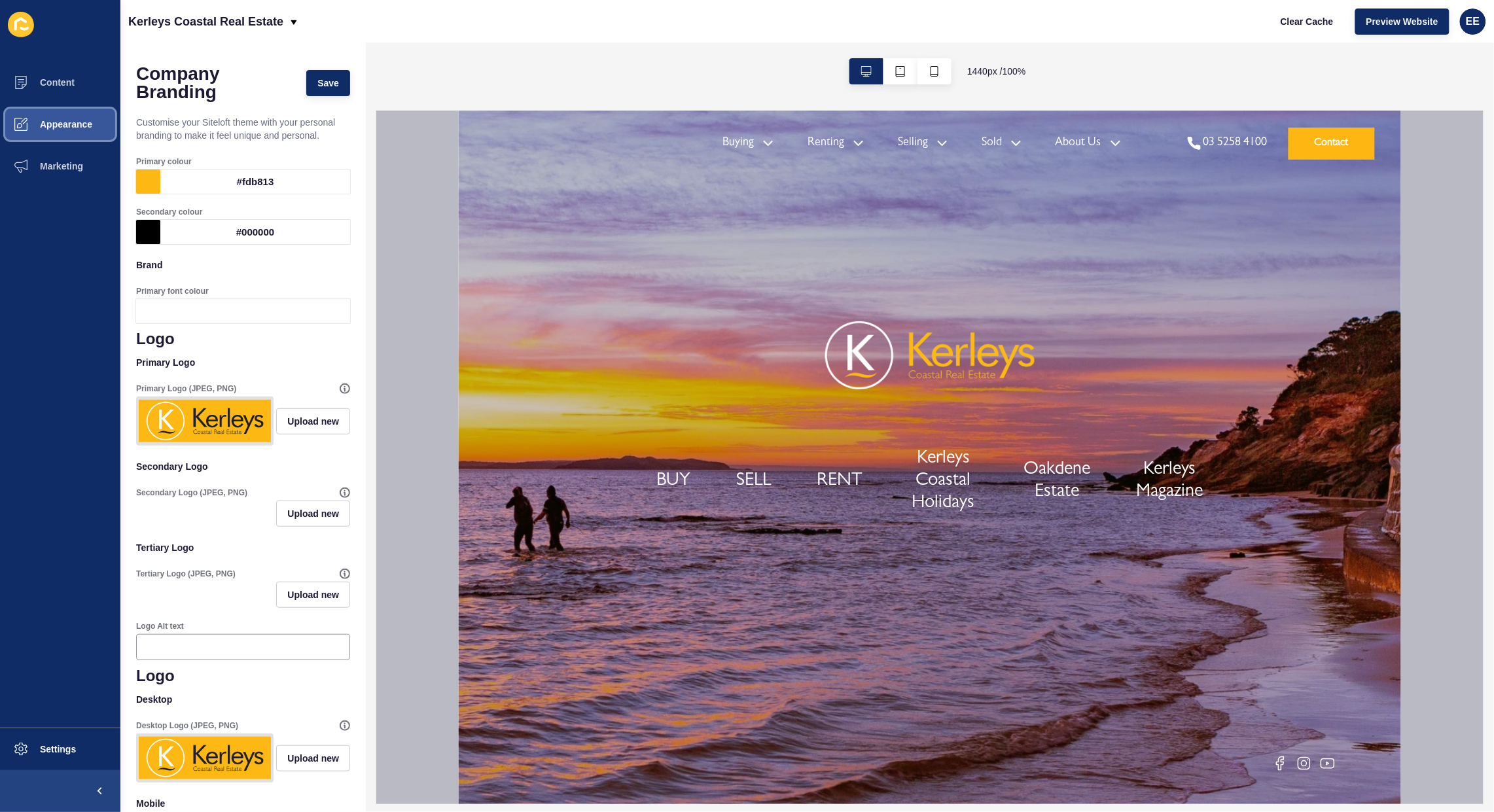
click at [53, 126] on span "Appearance" at bounding box center [45, 125] width 95 height 11
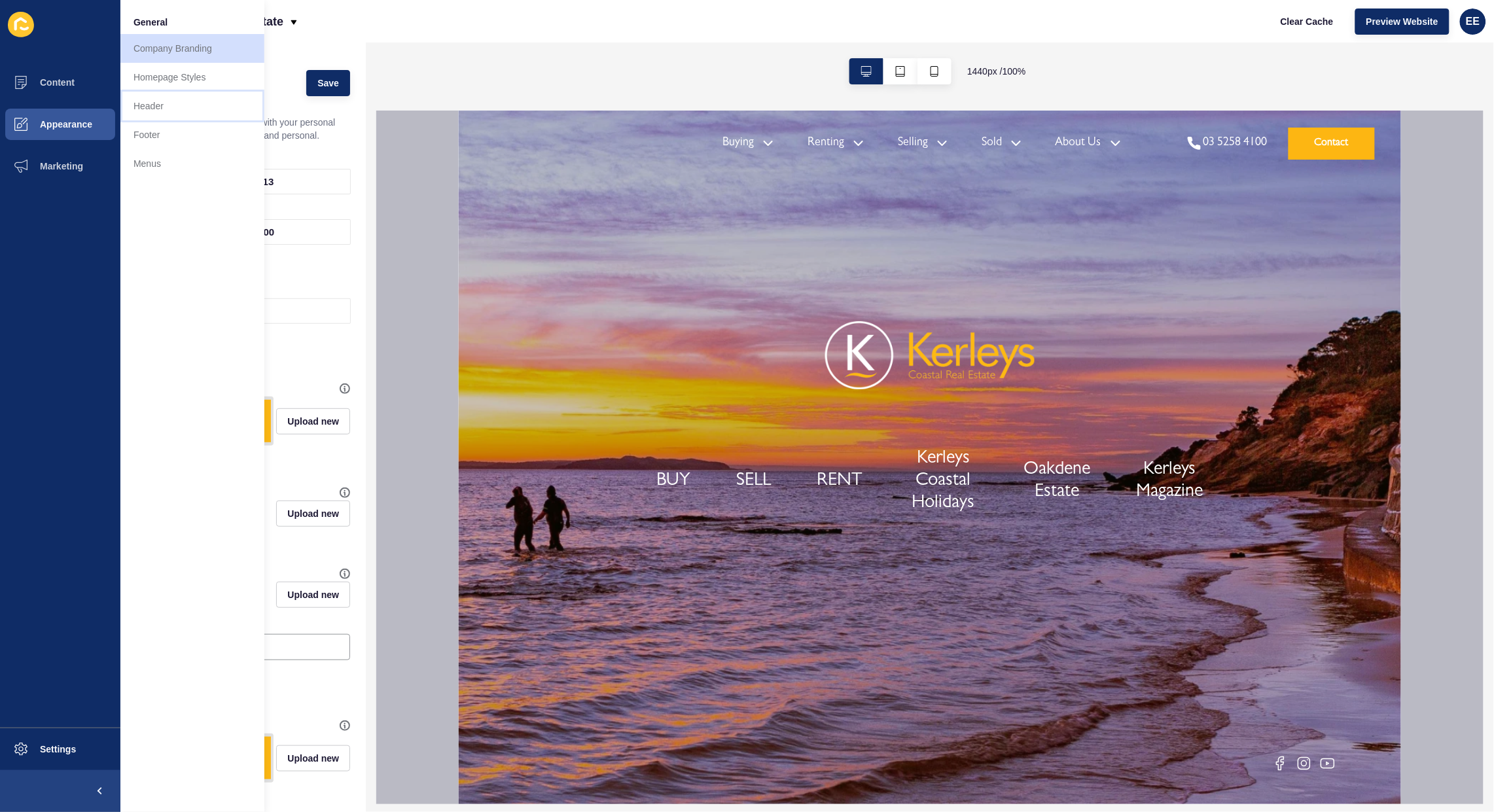
click at [152, 103] on link "Header" at bounding box center [192, 106] width 144 height 29
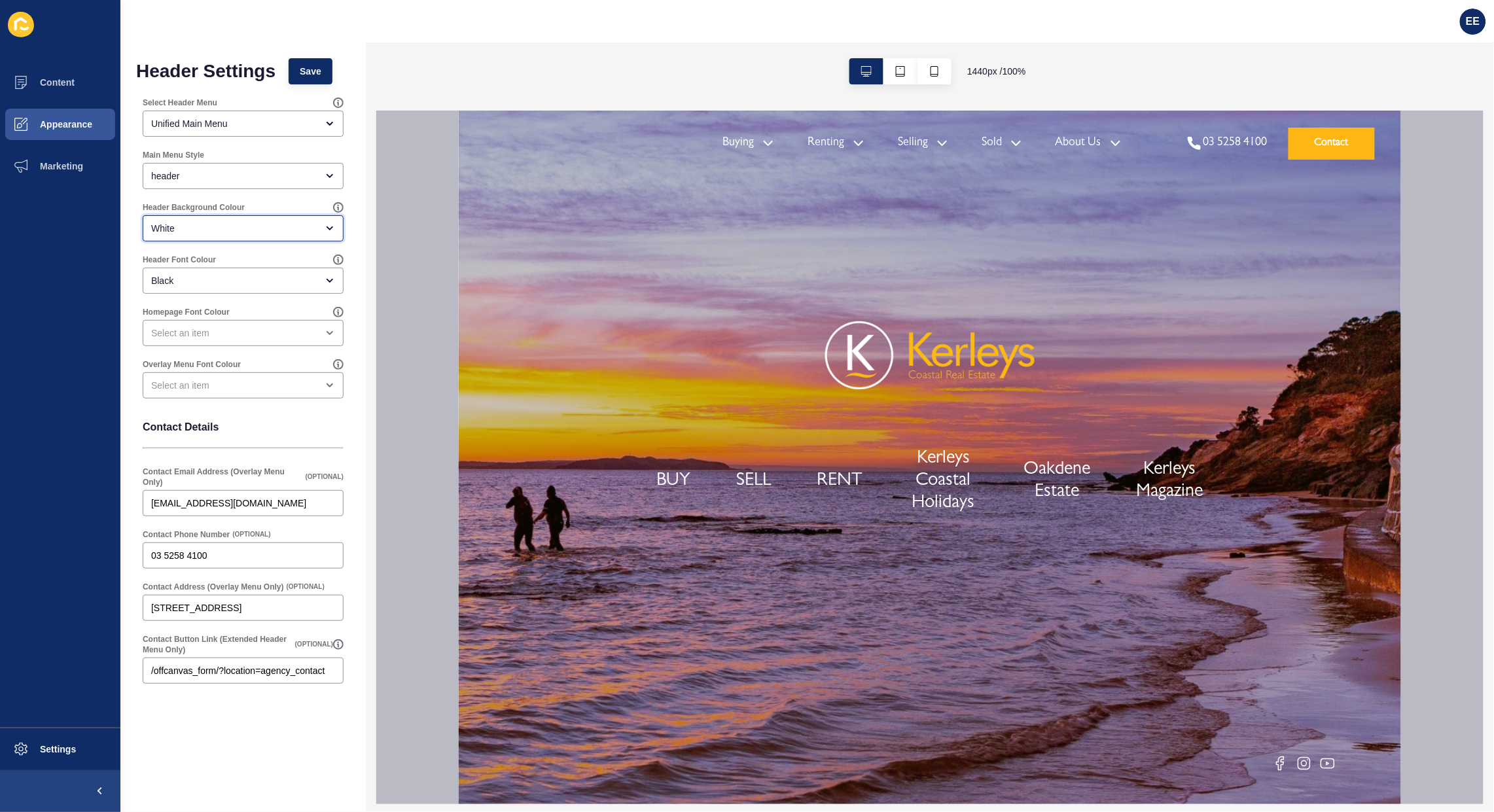
click at [230, 229] on div "White" at bounding box center [234, 228] width 165 height 13
click at [227, 258] on span "Primary" at bounding box center [242, 261] width 180 height 13
type input "Primary"
click at [260, 383] on div "open menu" at bounding box center [234, 385] width 165 height 13
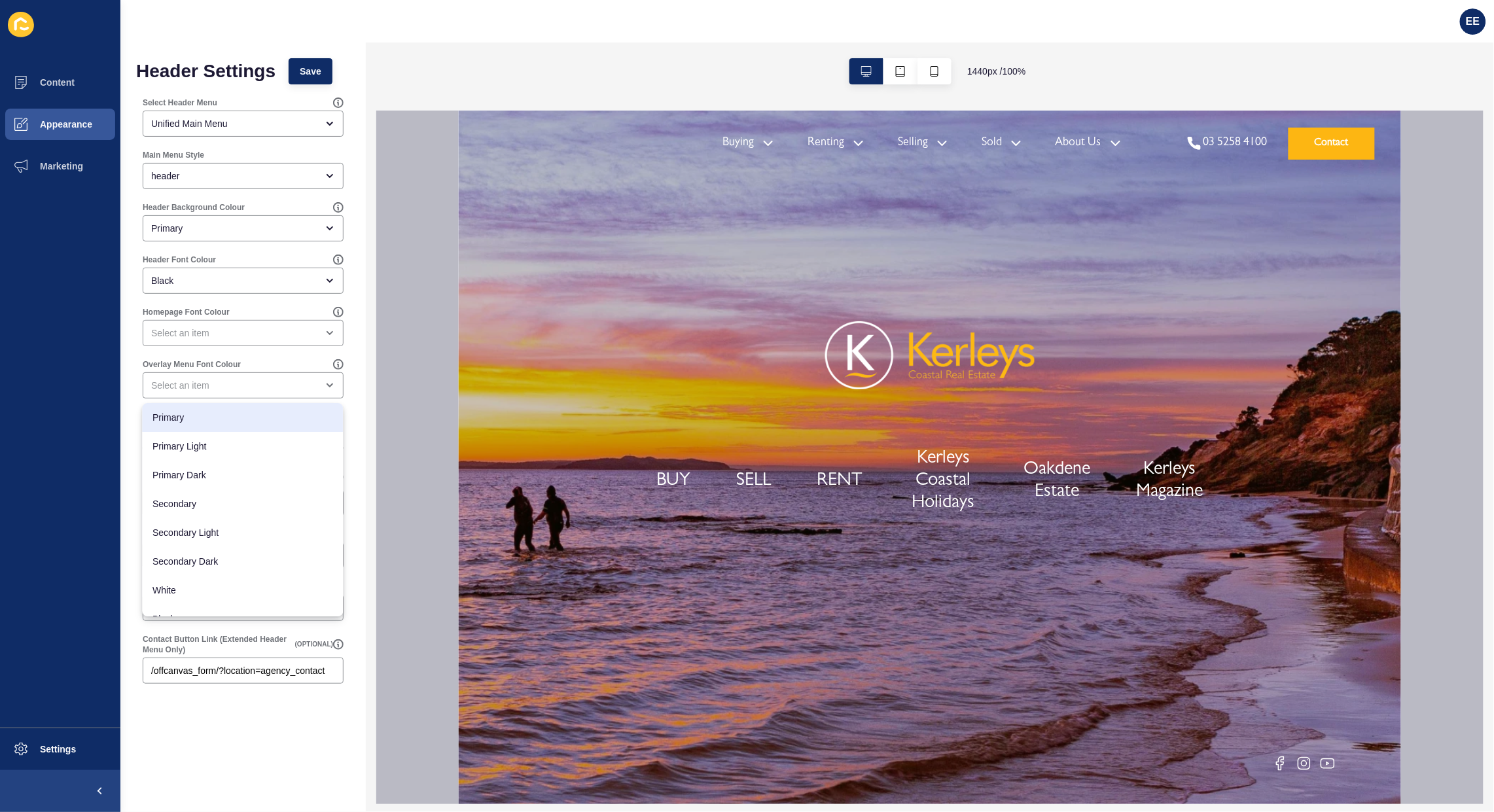
click at [258, 354] on div "Overlay Menu Font Colour" at bounding box center [243, 379] width 214 height 52
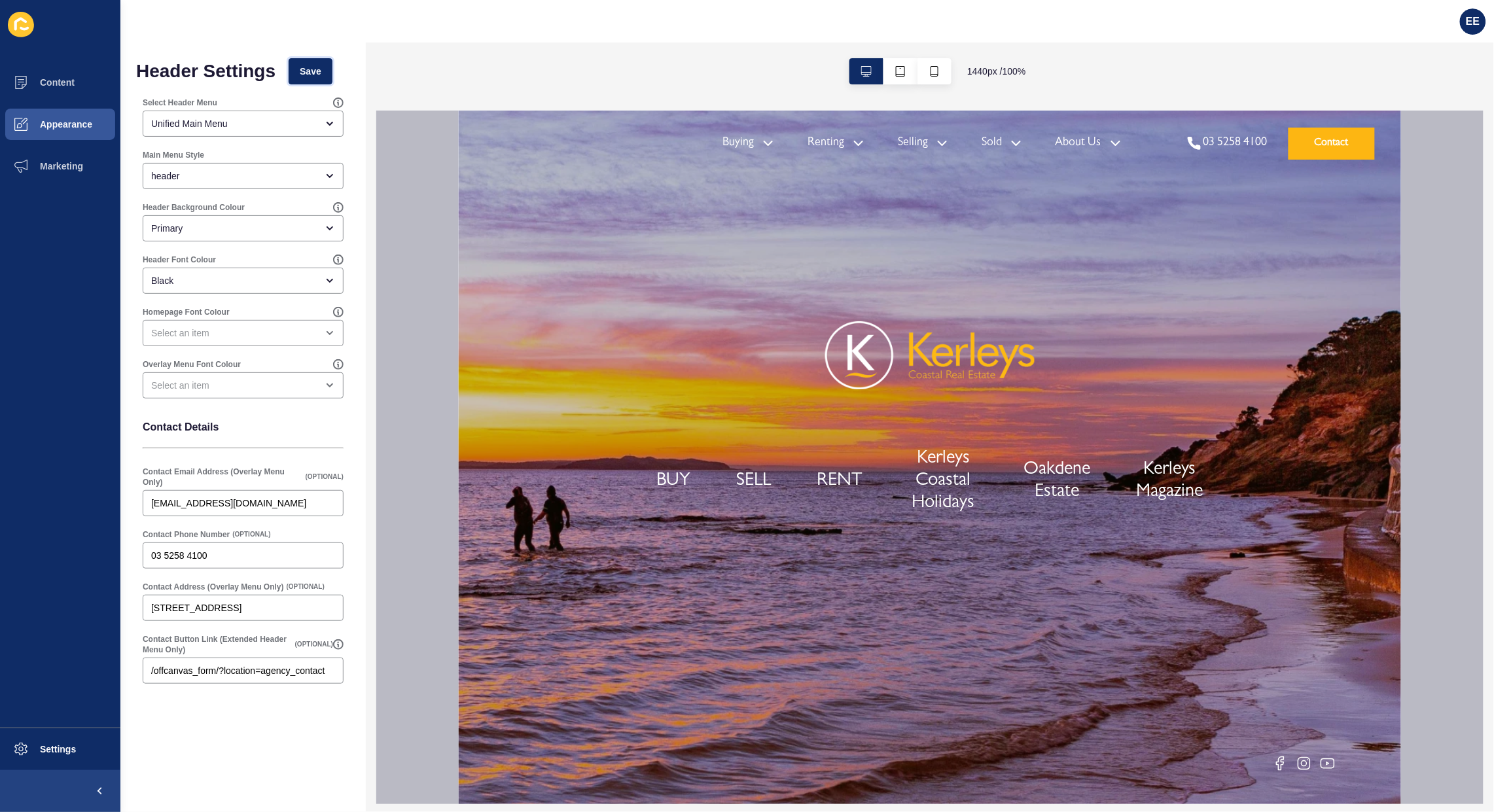
click at [311, 73] on span "Save" at bounding box center [310, 71] width 21 height 13
drag, startPoint x: 316, startPoint y: 69, endPoint x: 456, endPoint y: 86, distance: 141.0
click at [316, 67] on span "Save" at bounding box center [310, 71] width 21 height 13
type input "[STREET_ADDRESS]"
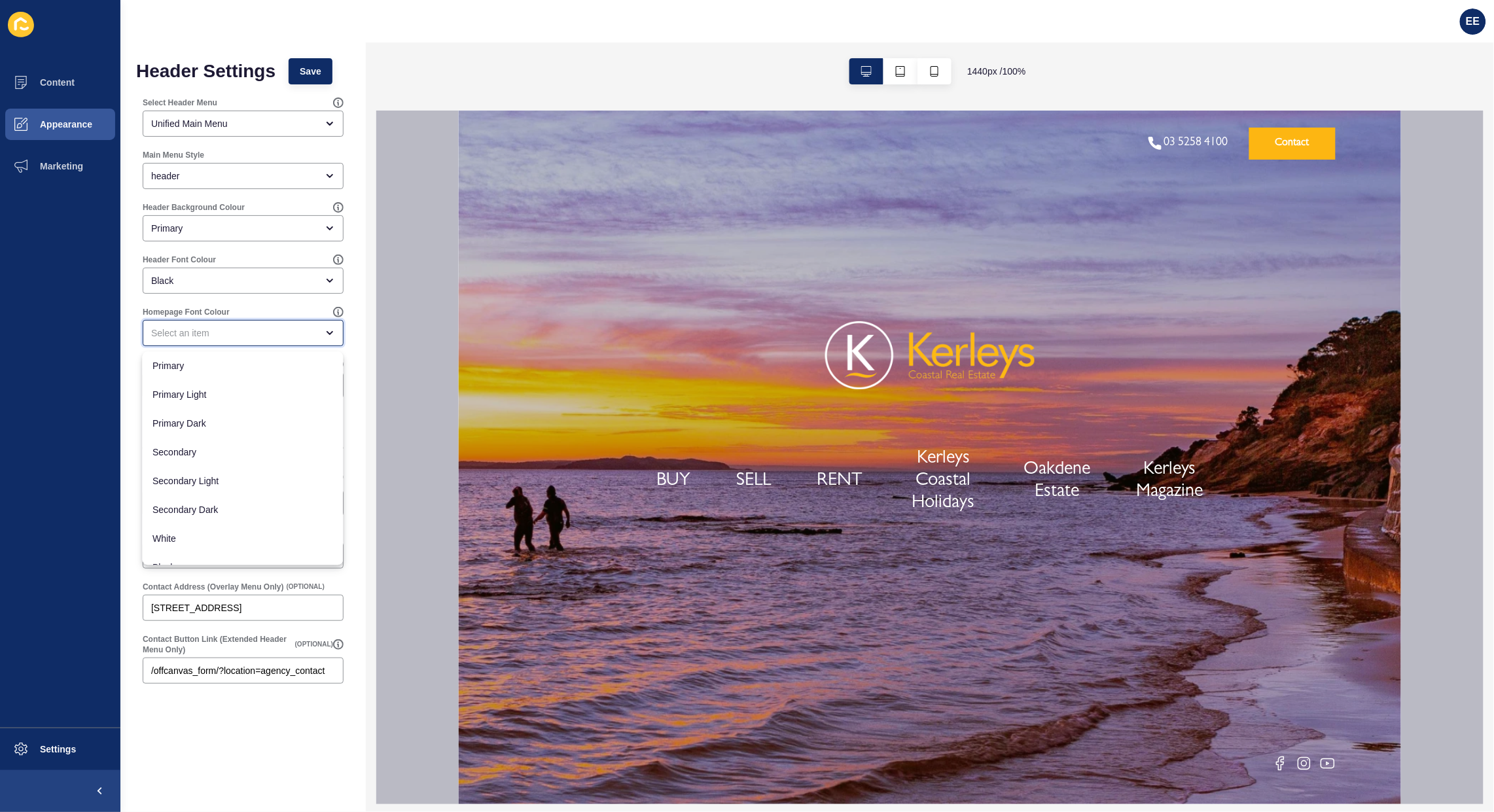
click at [276, 331] on div "close menu" at bounding box center [234, 333] width 165 height 13
click at [191, 537] on span "White" at bounding box center [242, 539] width 180 height 13
type input "White"
click at [301, 73] on button "Save" at bounding box center [310, 72] width 44 height 27
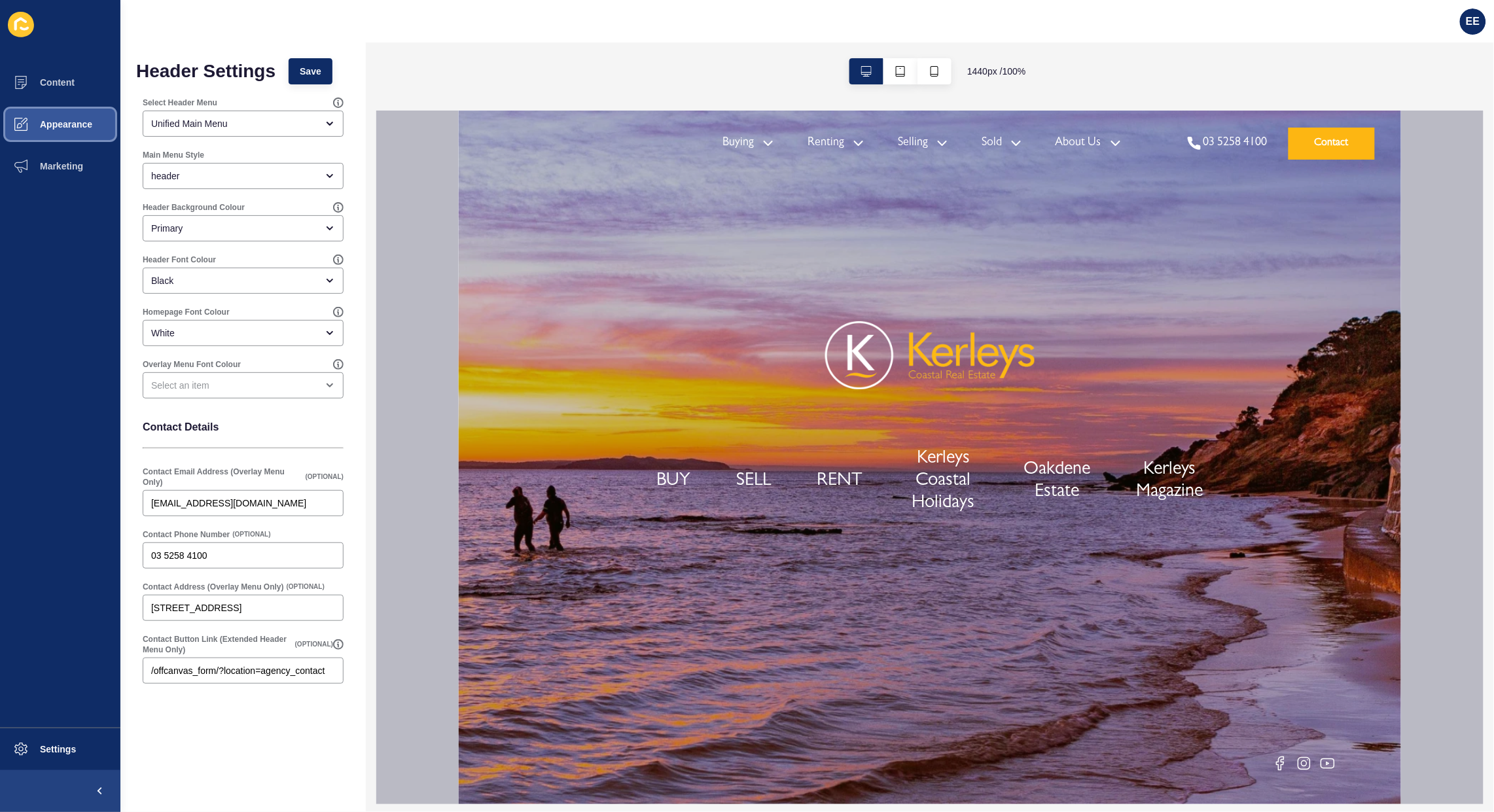
click at [64, 119] on span "Appearance" at bounding box center [45, 125] width 95 height 11
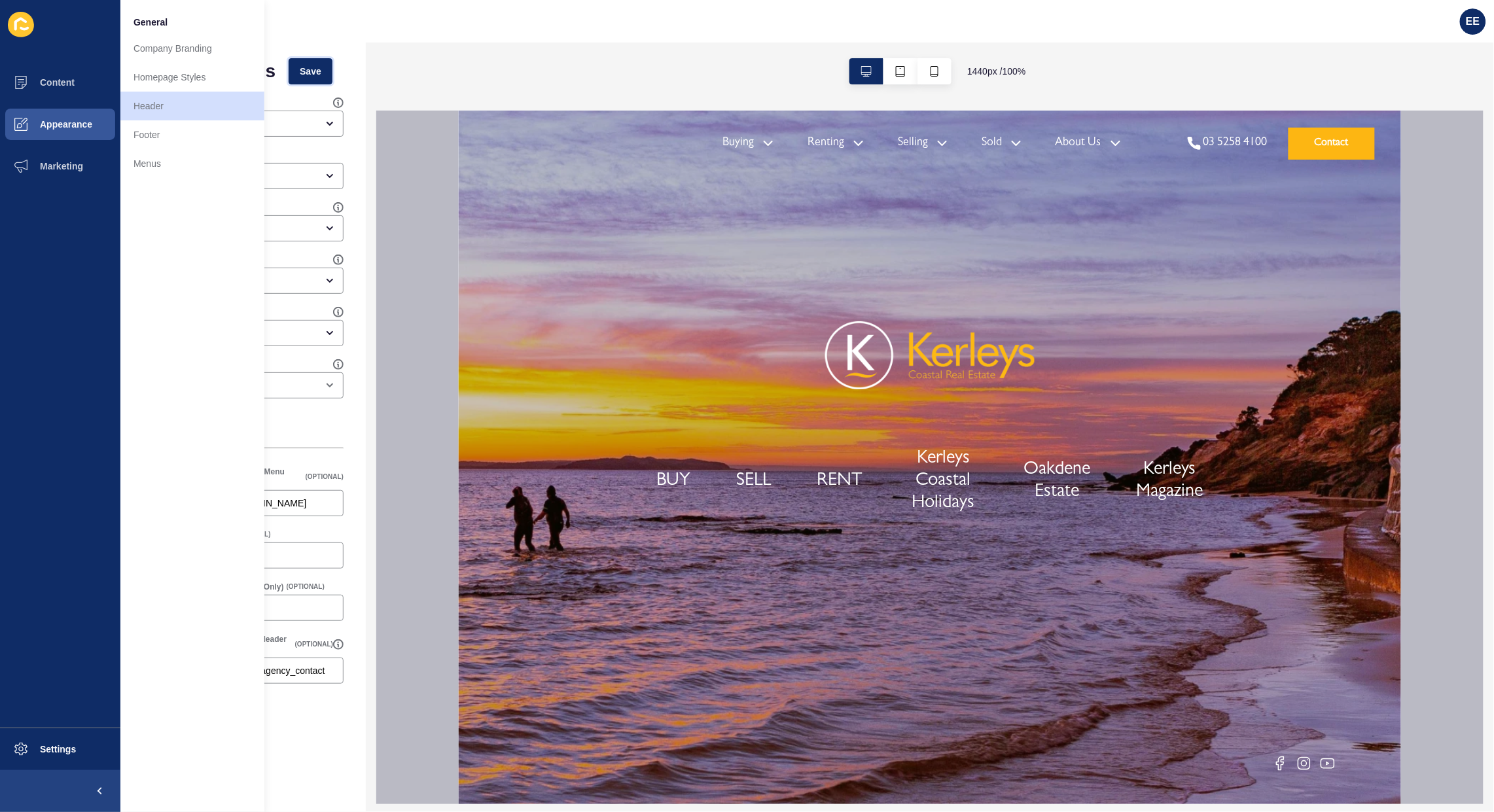
click at [322, 62] on button "Save" at bounding box center [310, 72] width 44 height 27
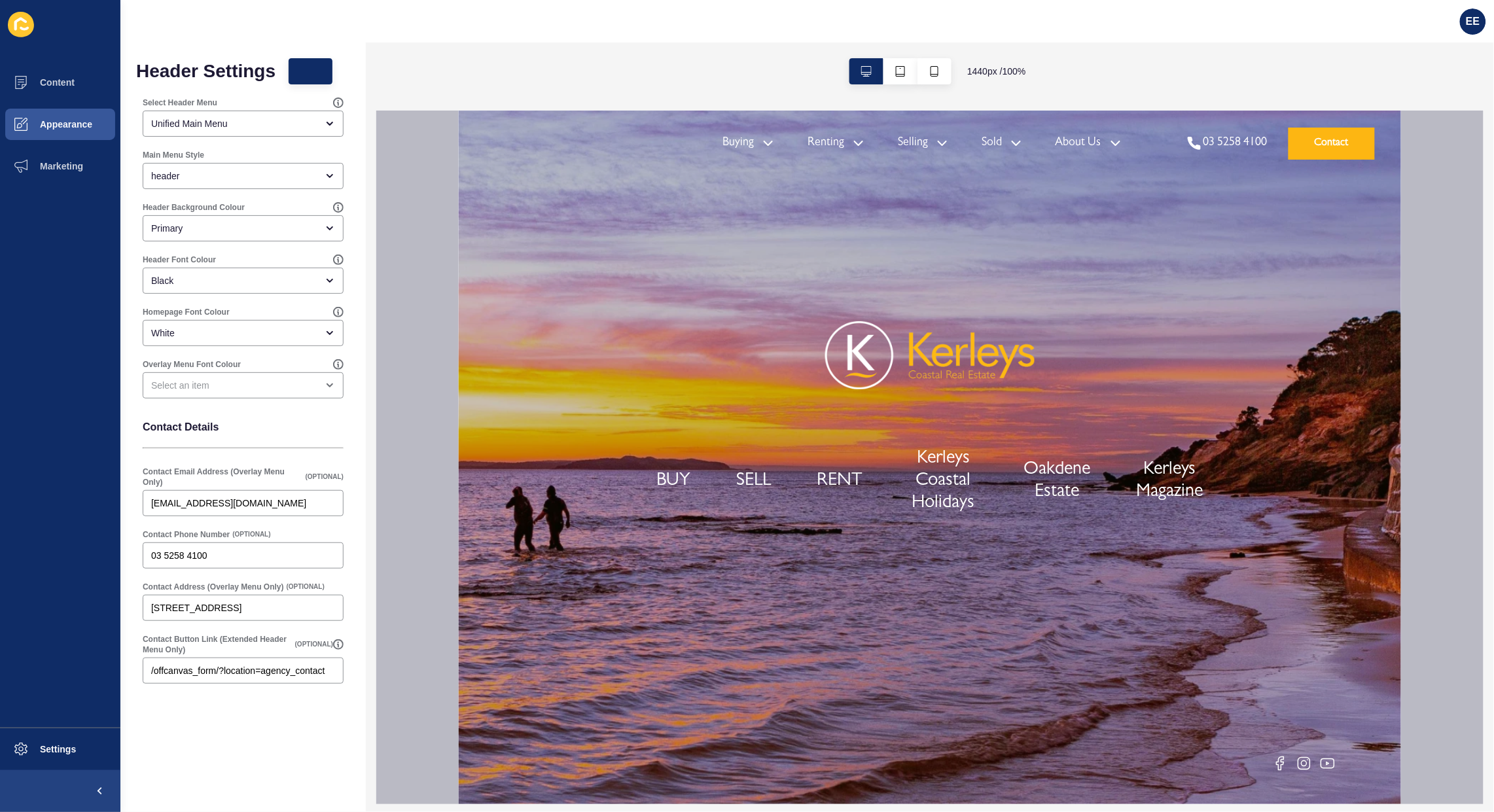
type input "[STREET_ADDRESS]"
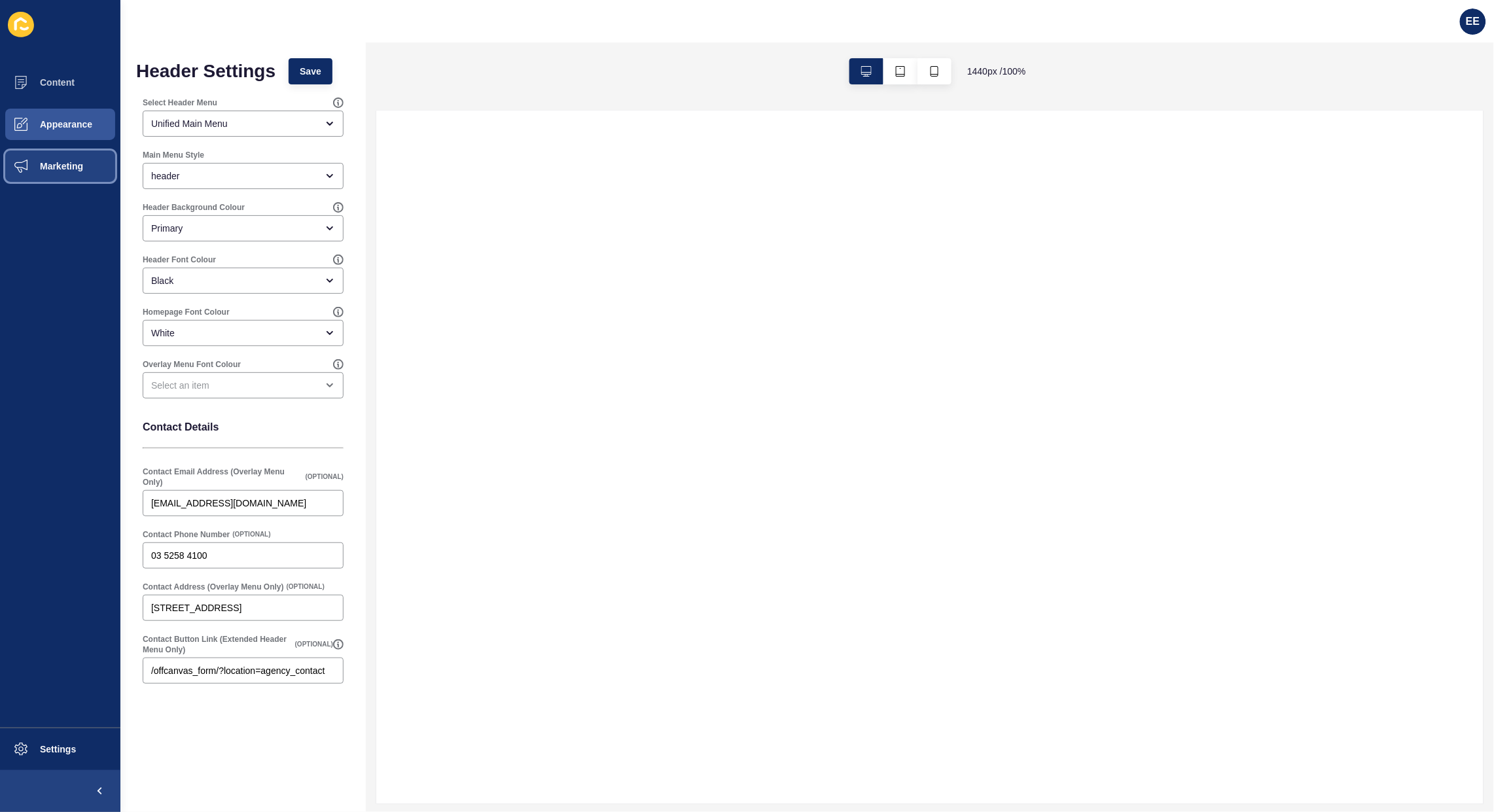
click at [69, 162] on span "Marketing" at bounding box center [41, 166] width 85 height 11
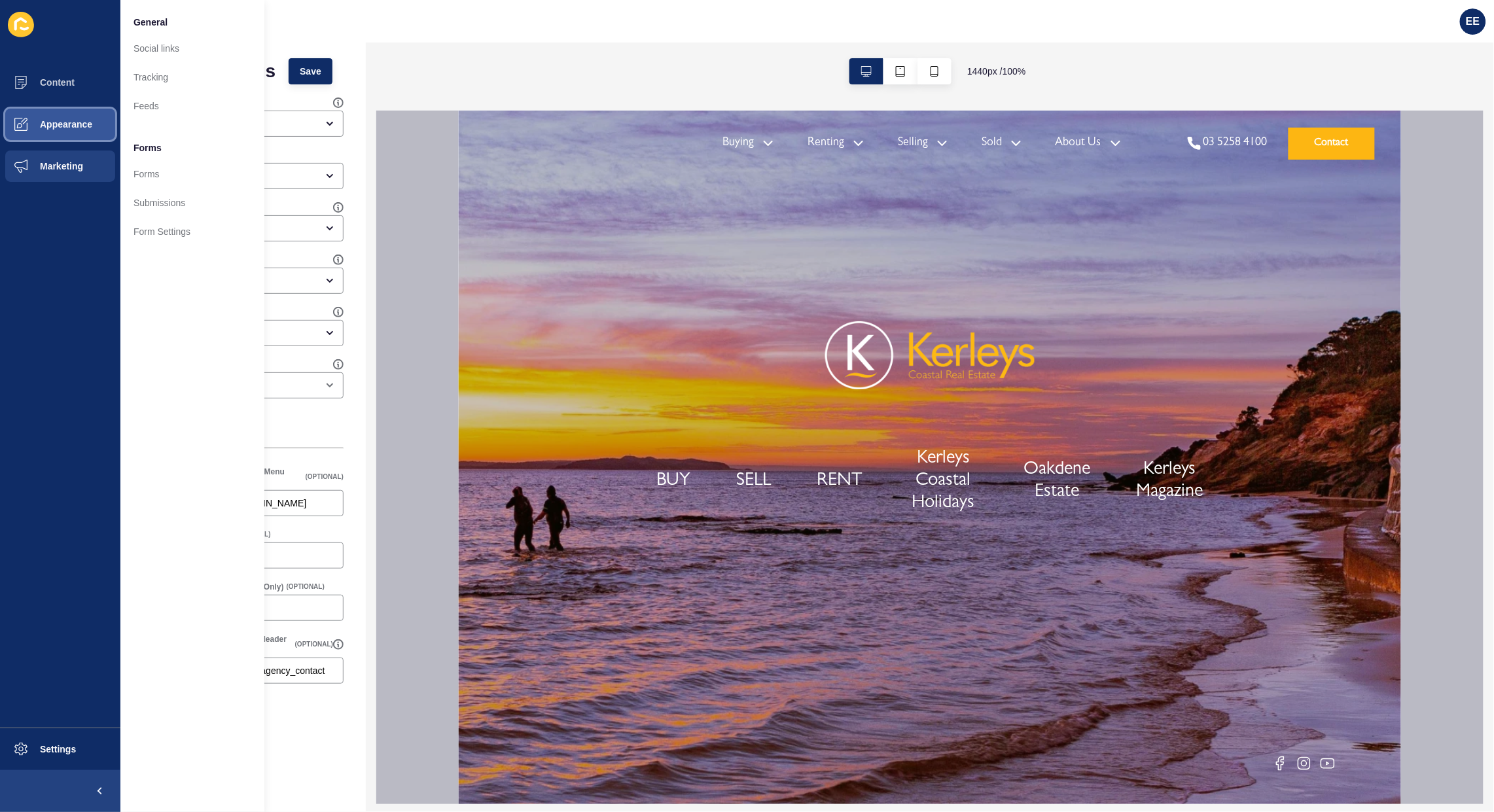
click at [79, 128] on span "Appearance" at bounding box center [45, 125] width 95 height 11
drag, startPoint x: 150, startPoint y: 156, endPoint x: 180, endPoint y: 157, distance: 30.0
click at [150, 157] on link "Menus" at bounding box center [192, 164] width 144 height 29
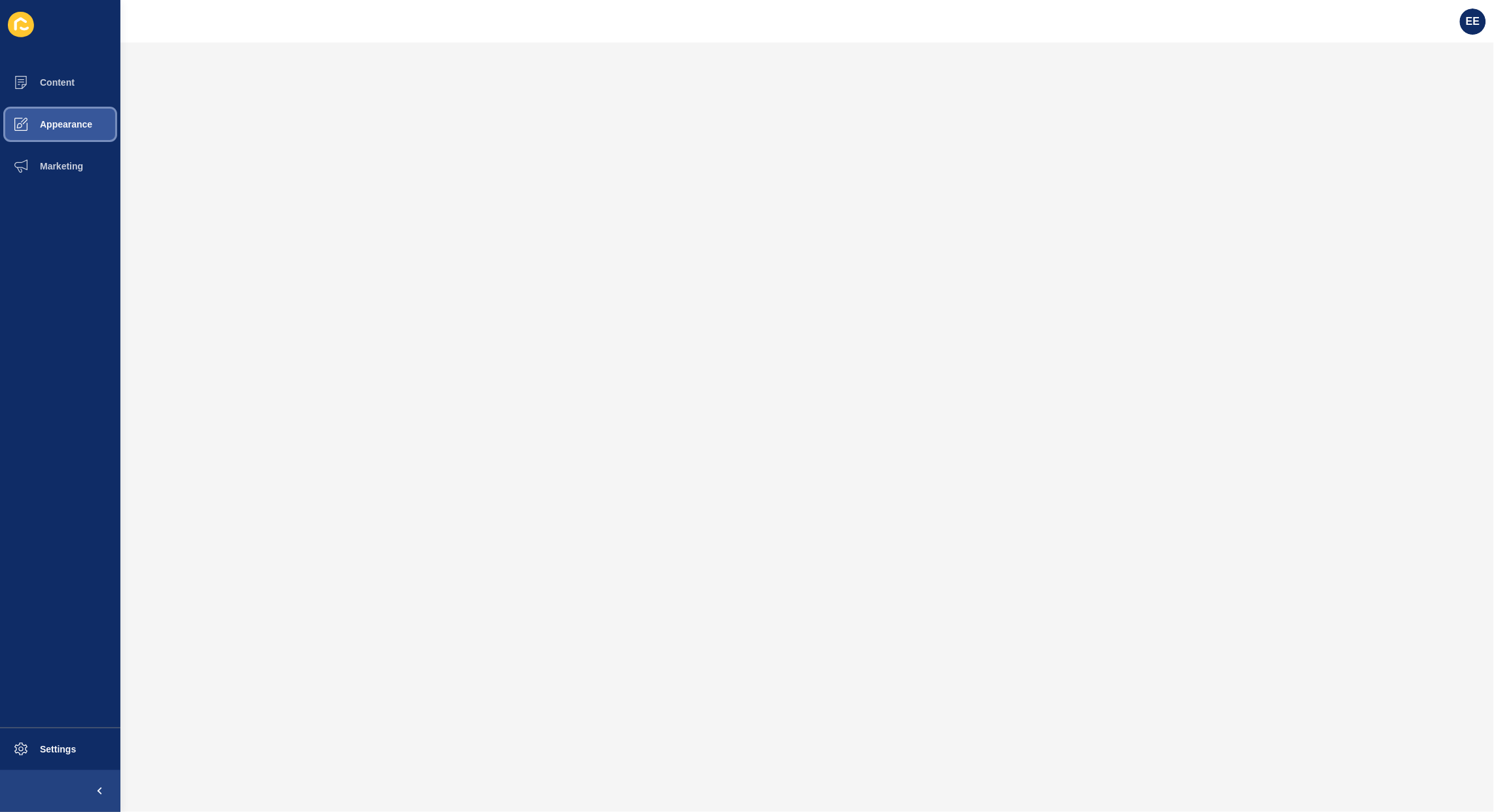
click at [61, 115] on button "Appearance" at bounding box center [60, 124] width 120 height 42
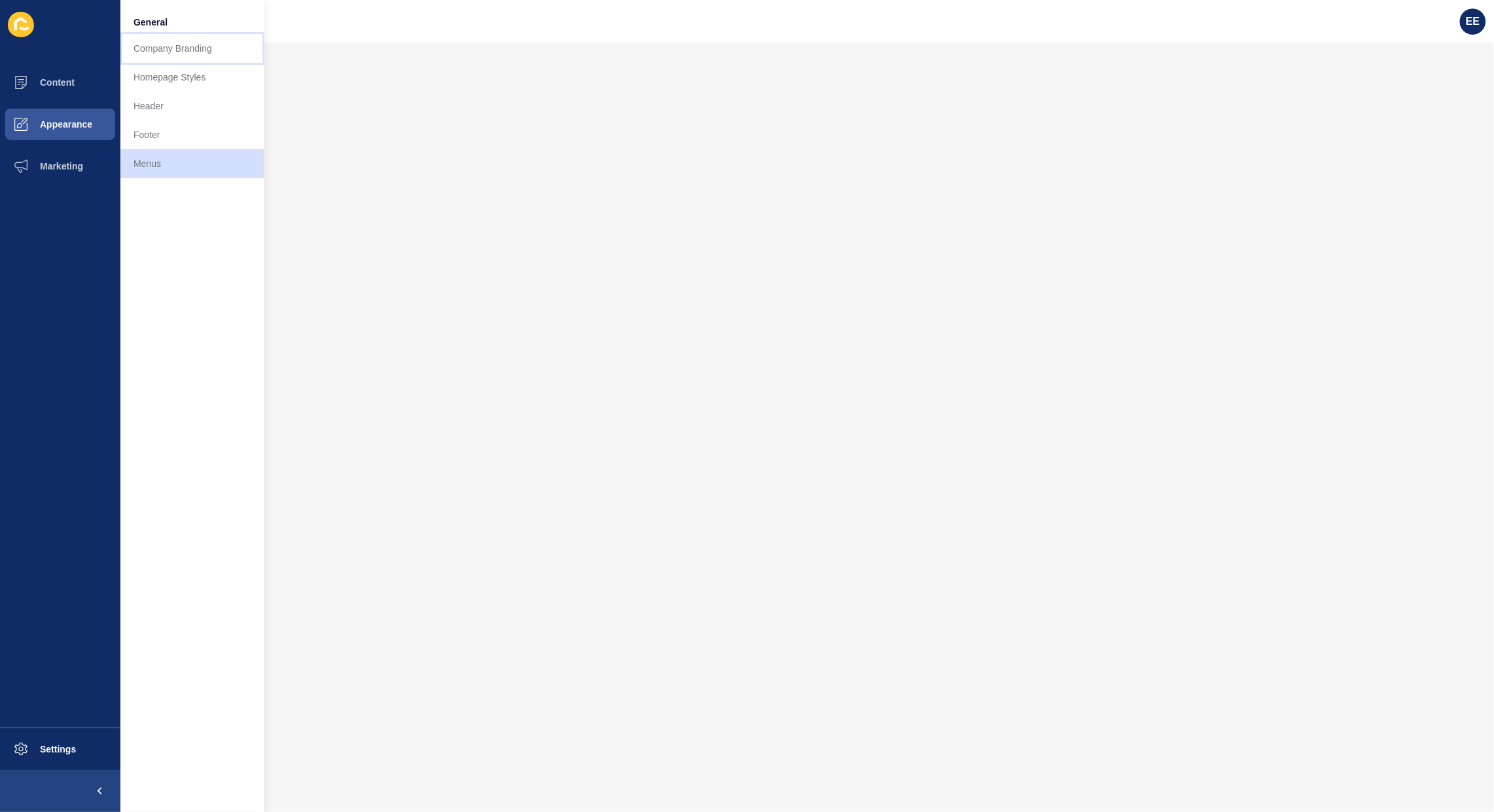
click at [155, 47] on link "Company Branding" at bounding box center [192, 48] width 144 height 29
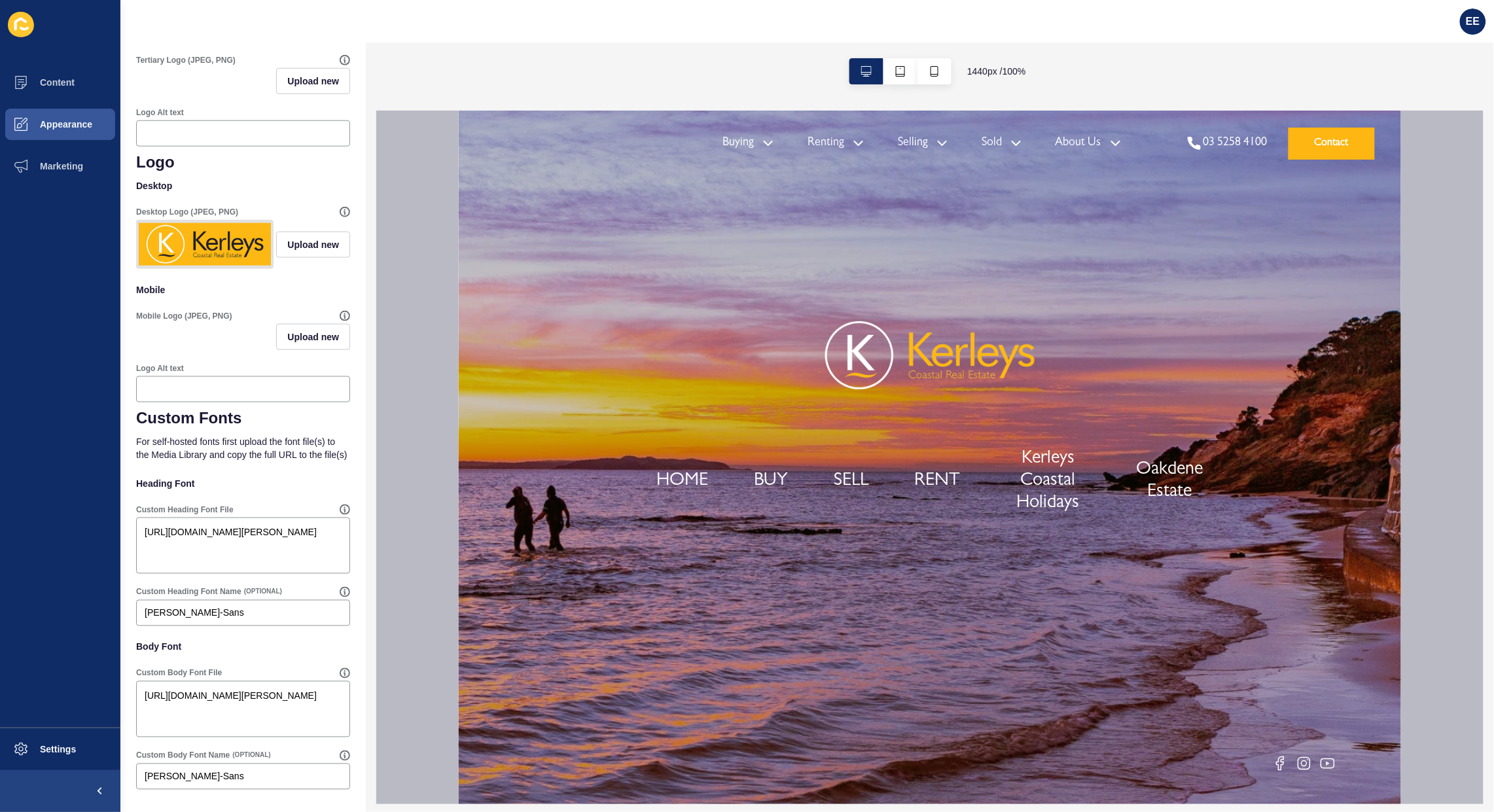
scroll to position [564, 0]
click at [253, 555] on textarea "[URL][DOMAIN_NAME][PERSON_NAME]" at bounding box center [242, 545] width 210 height 52
drag, startPoint x: 253, startPoint y: 559, endPoint x: 122, endPoint y: 526, distance: 135.1
click at [122, 526] on div "Company Branding Save Customise your Siteloft theme with your personal branding…" at bounding box center [242, 170] width 245 height 1283
paste textarea "[URL][DOMAIN_NAME]"
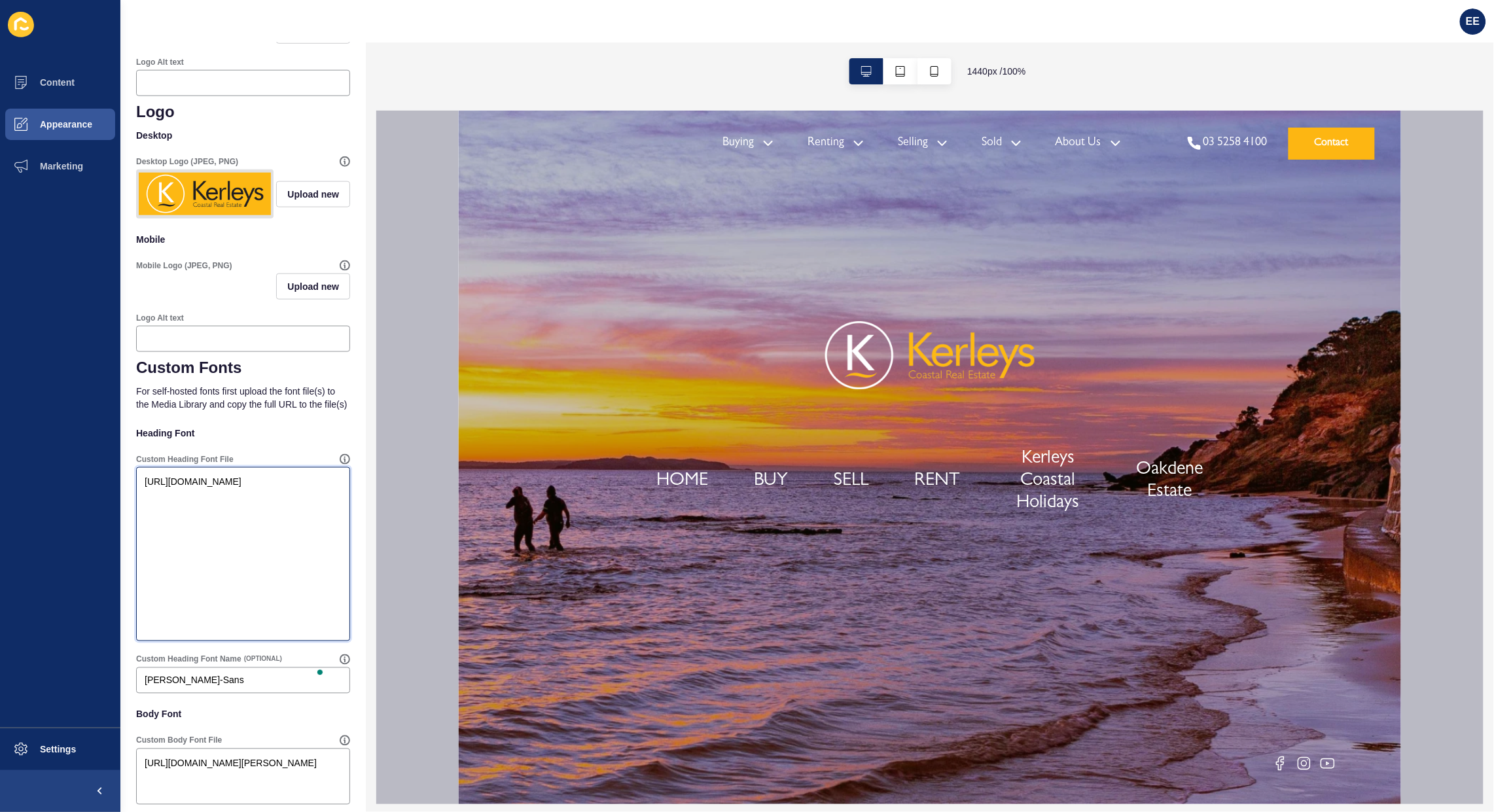
type textarea "[URL][DOMAIN_NAME]"
drag, startPoint x: 193, startPoint y: 732, endPoint x: 127, endPoint y: 736, distance: 66.1
click at [127, 736] on div "Company Branding Save Customise your Siteloft theme with your personal branding…" at bounding box center [242, 180] width 245 height 1401
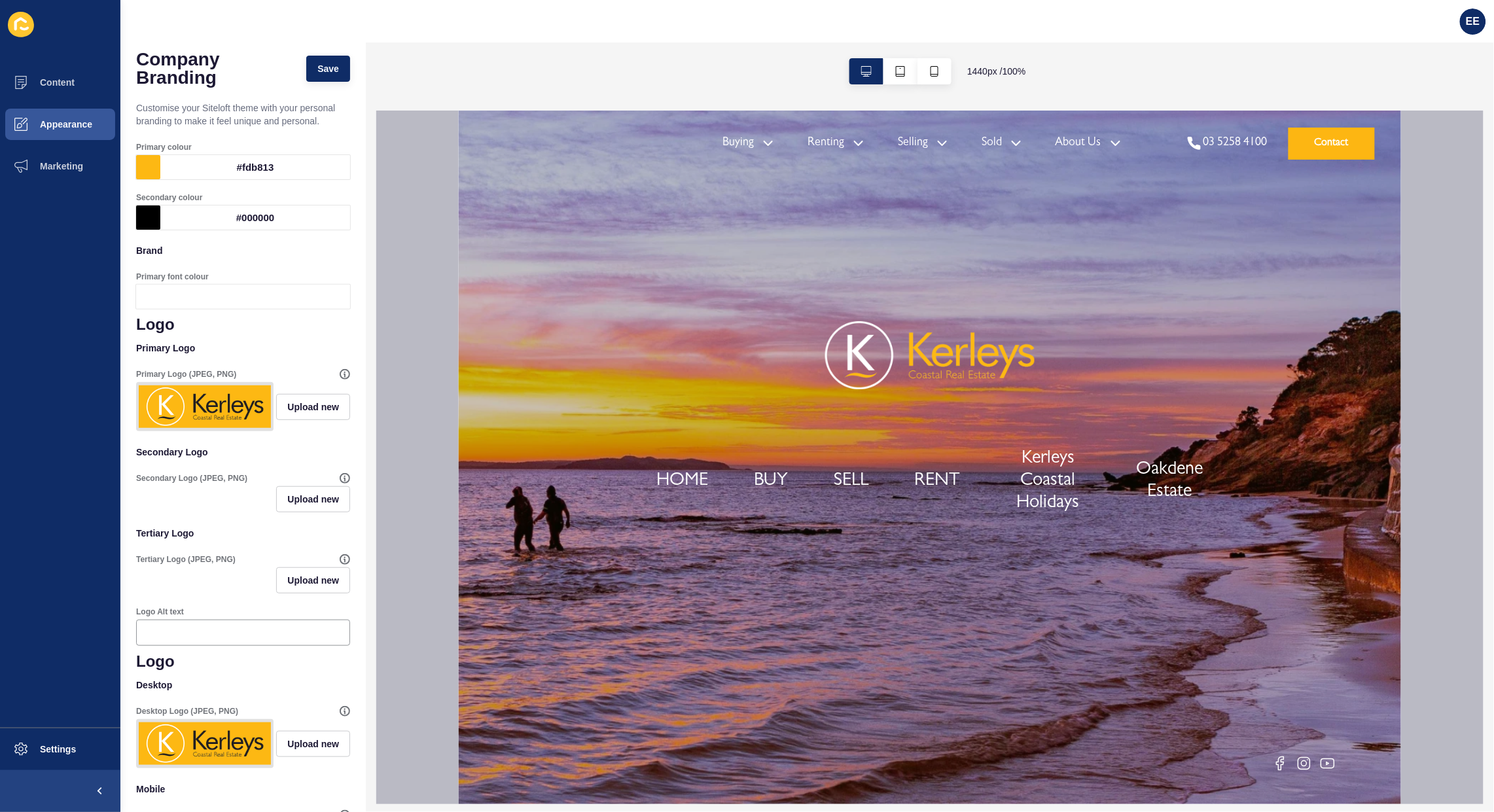
scroll to position [0, 0]
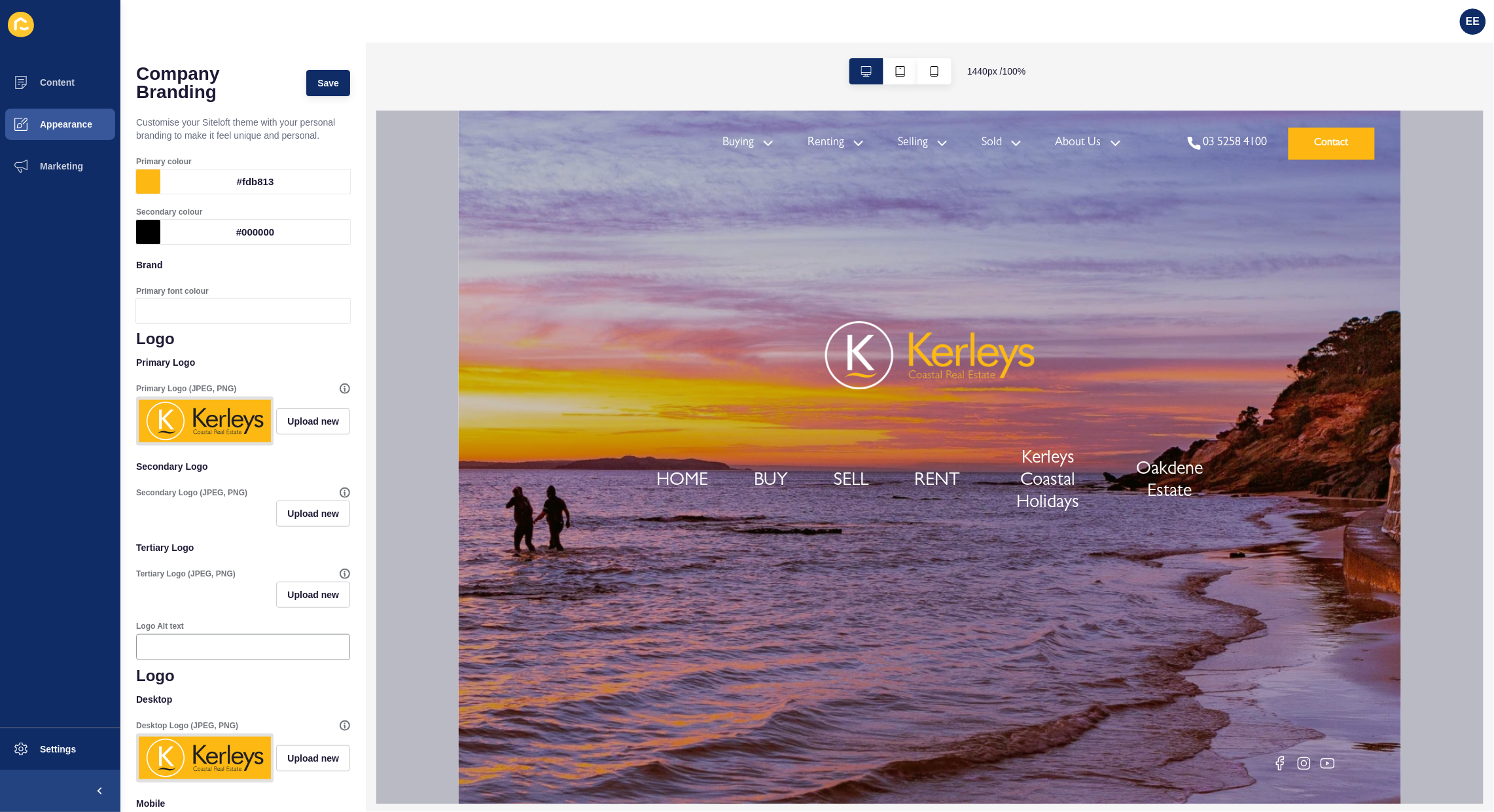
type input "Lato"
click at [321, 83] on span "Save" at bounding box center [328, 83] width 21 height 13
click at [46, 114] on button "Appearance" at bounding box center [60, 124] width 120 height 42
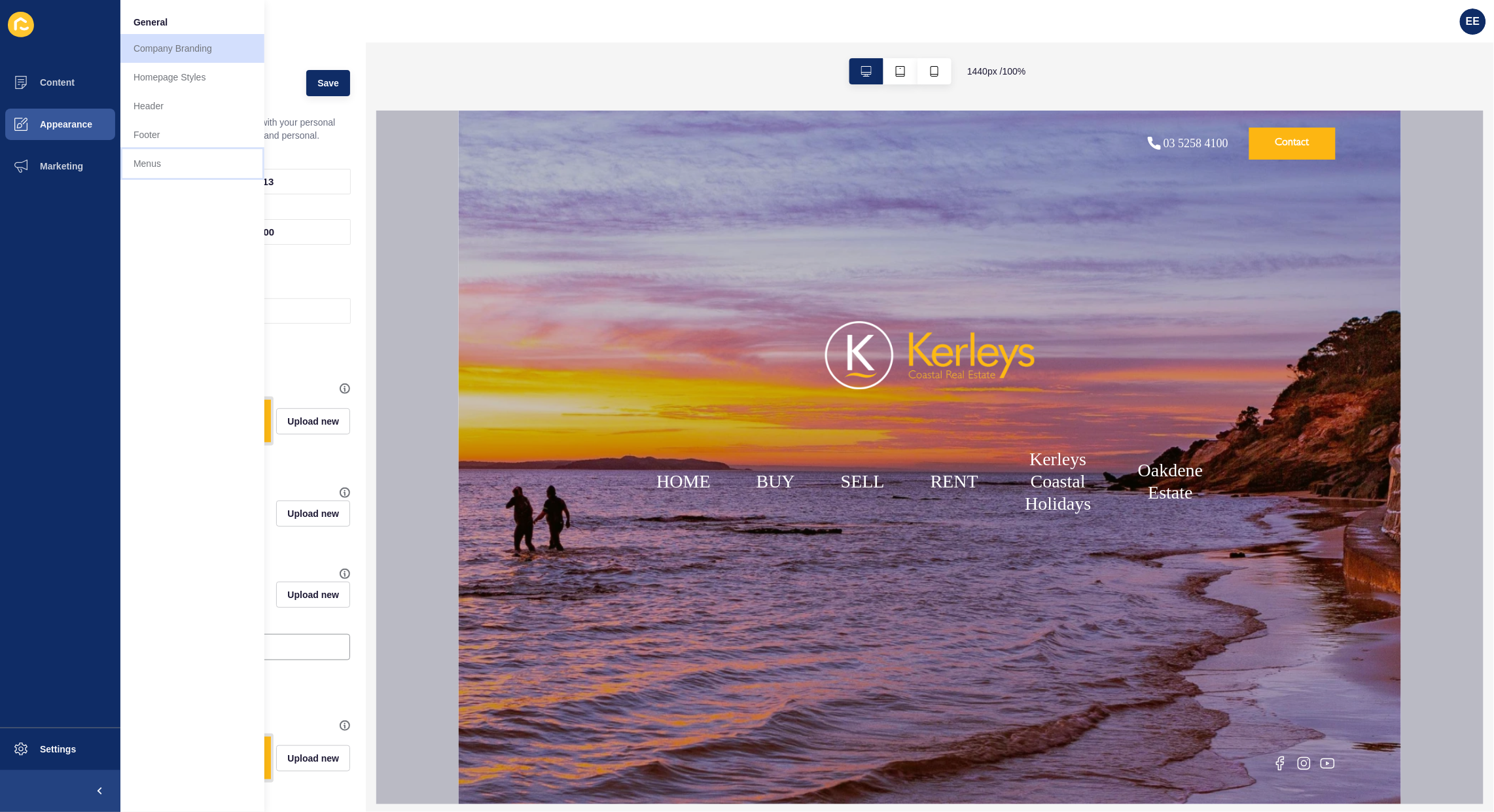
click at [149, 158] on link "Menus" at bounding box center [192, 164] width 144 height 29
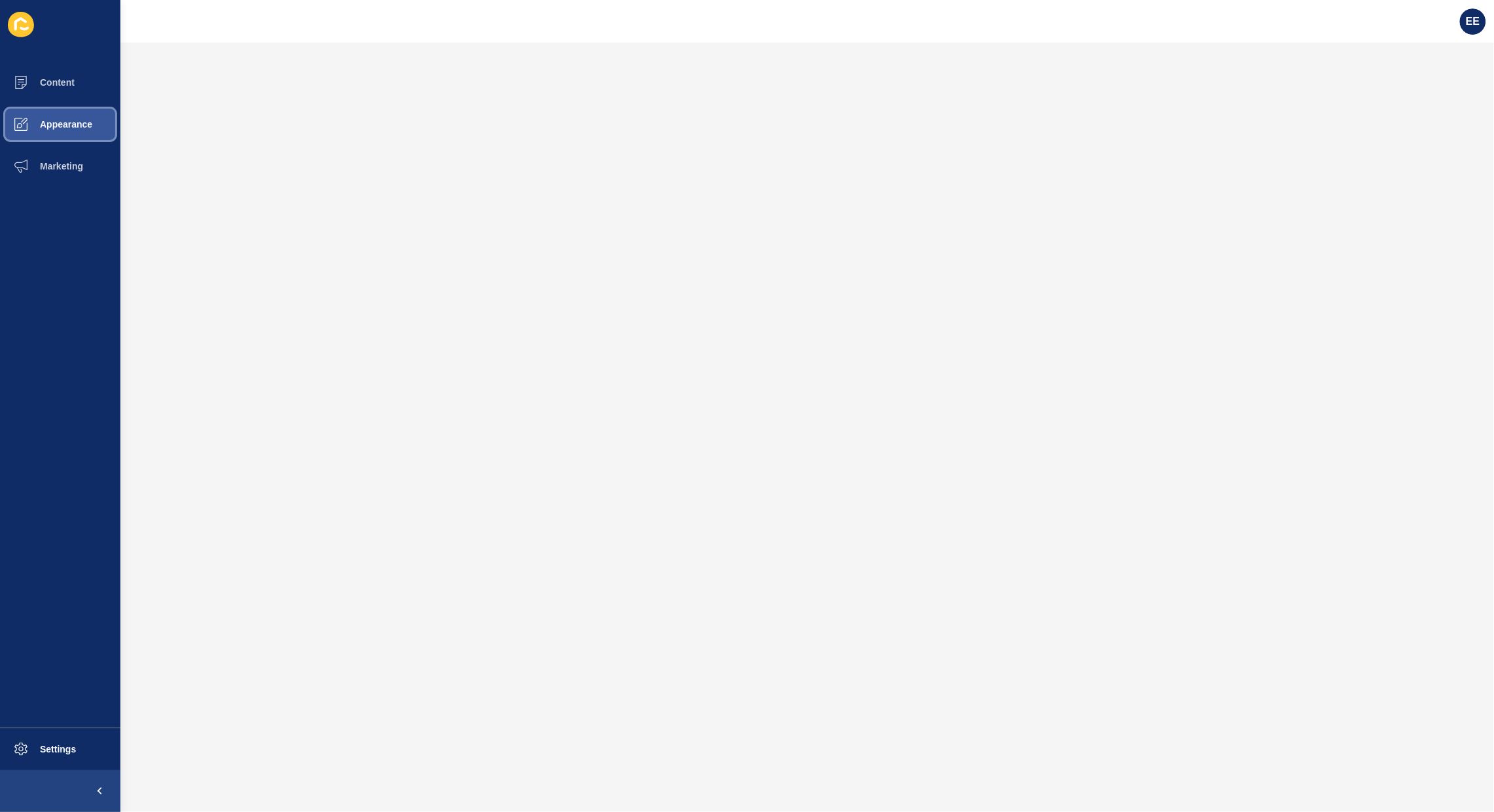
drag, startPoint x: 60, startPoint y: 125, endPoint x: 75, endPoint y: 129, distance: 15.5
click at [61, 123] on span "Appearance" at bounding box center [45, 125] width 95 height 11
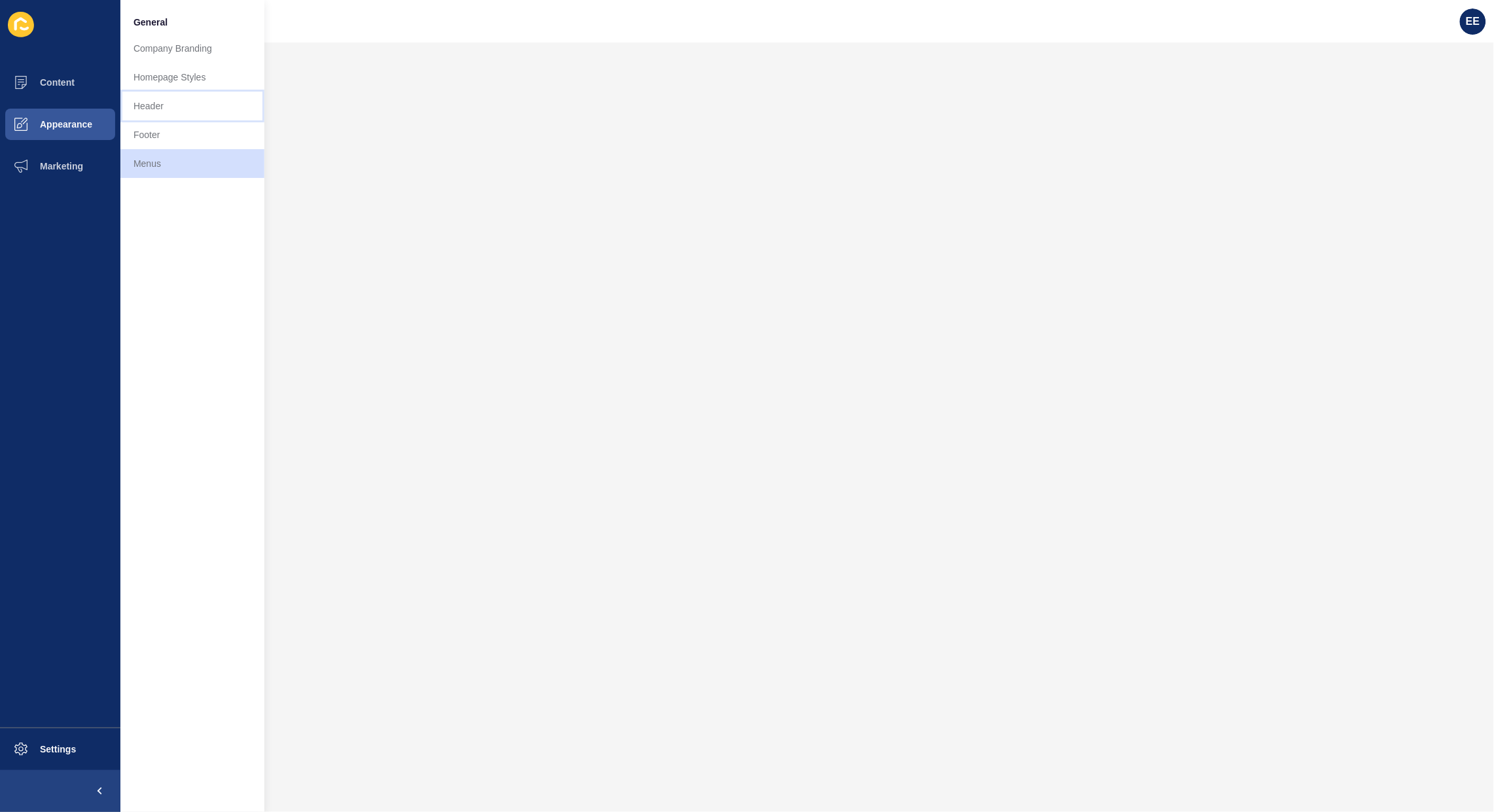
click at [157, 109] on link "Header" at bounding box center [192, 106] width 144 height 29
